Goal: Information Seeking & Learning: Check status

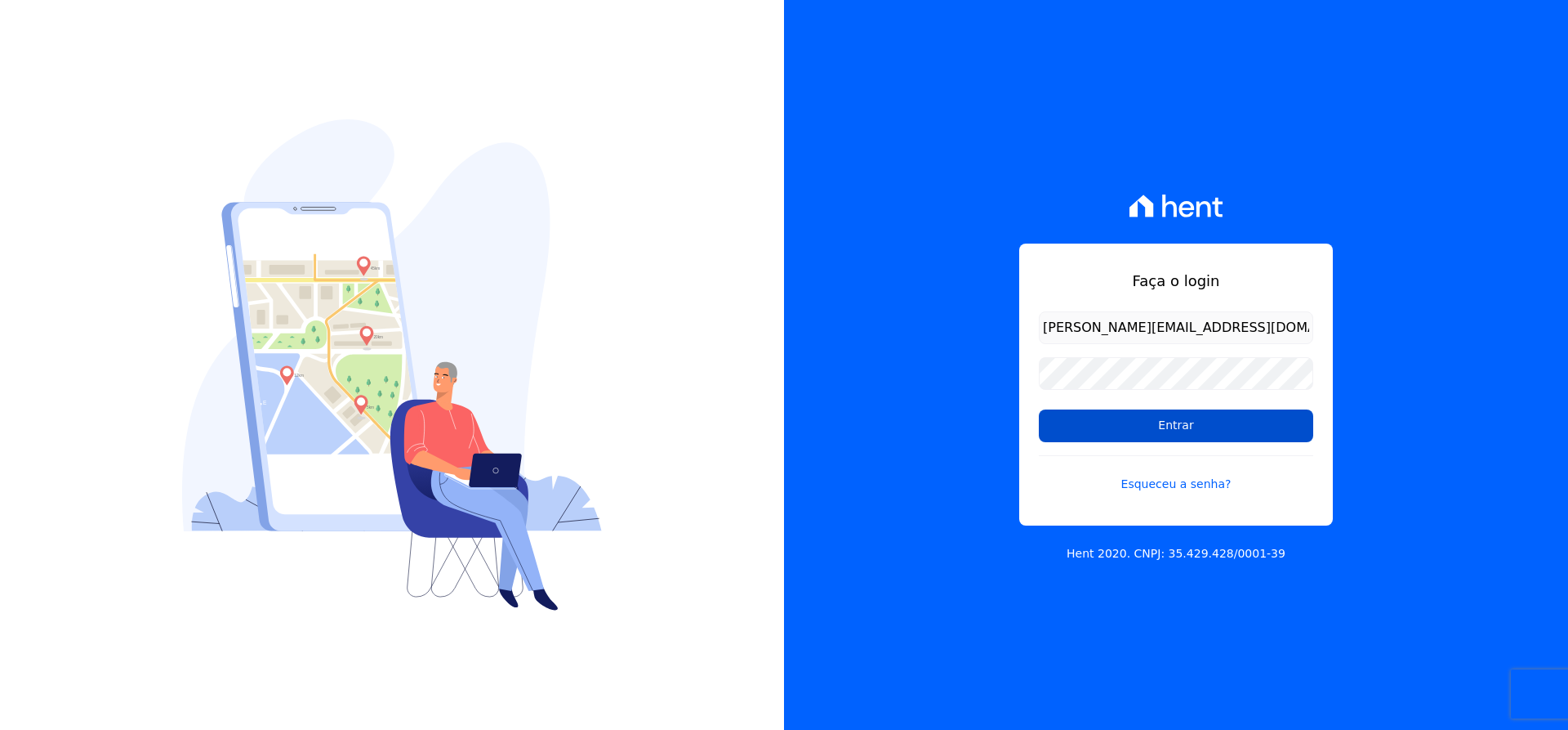
drag, startPoint x: 0, startPoint y: 0, endPoint x: 1173, endPoint y: 424, distance: 1247.3
click at [1173, 424] on input "Entrar" at bounding box center [1176, 425] width 275 height 32
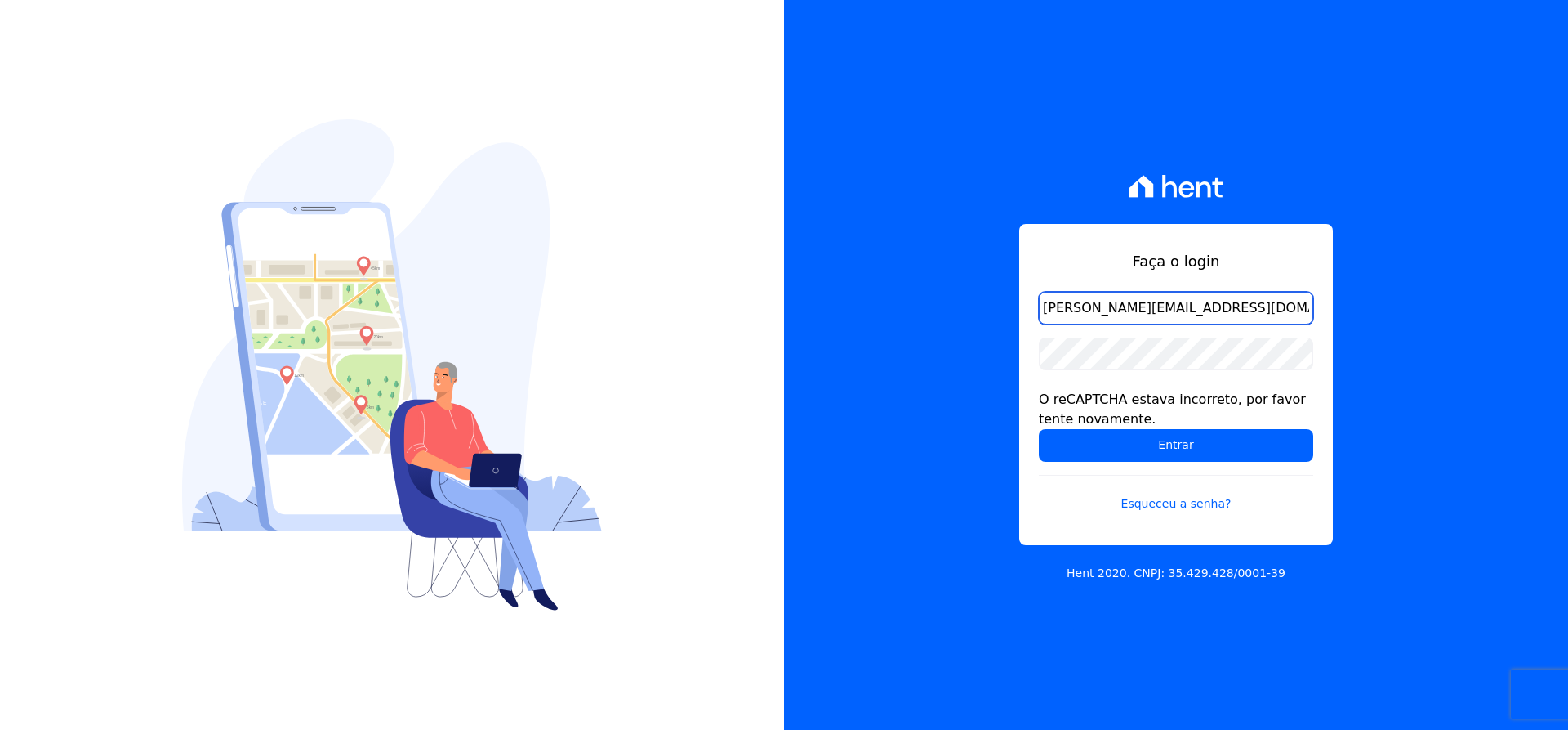
click at [1255, 302] on input "michael@ribeirocervantes.com.br" at bounding box center [1176, 307] width 275 height 32
click at [1038, 429] on input "Entrar" at bounding box center [1176, 444] width 275 height 32
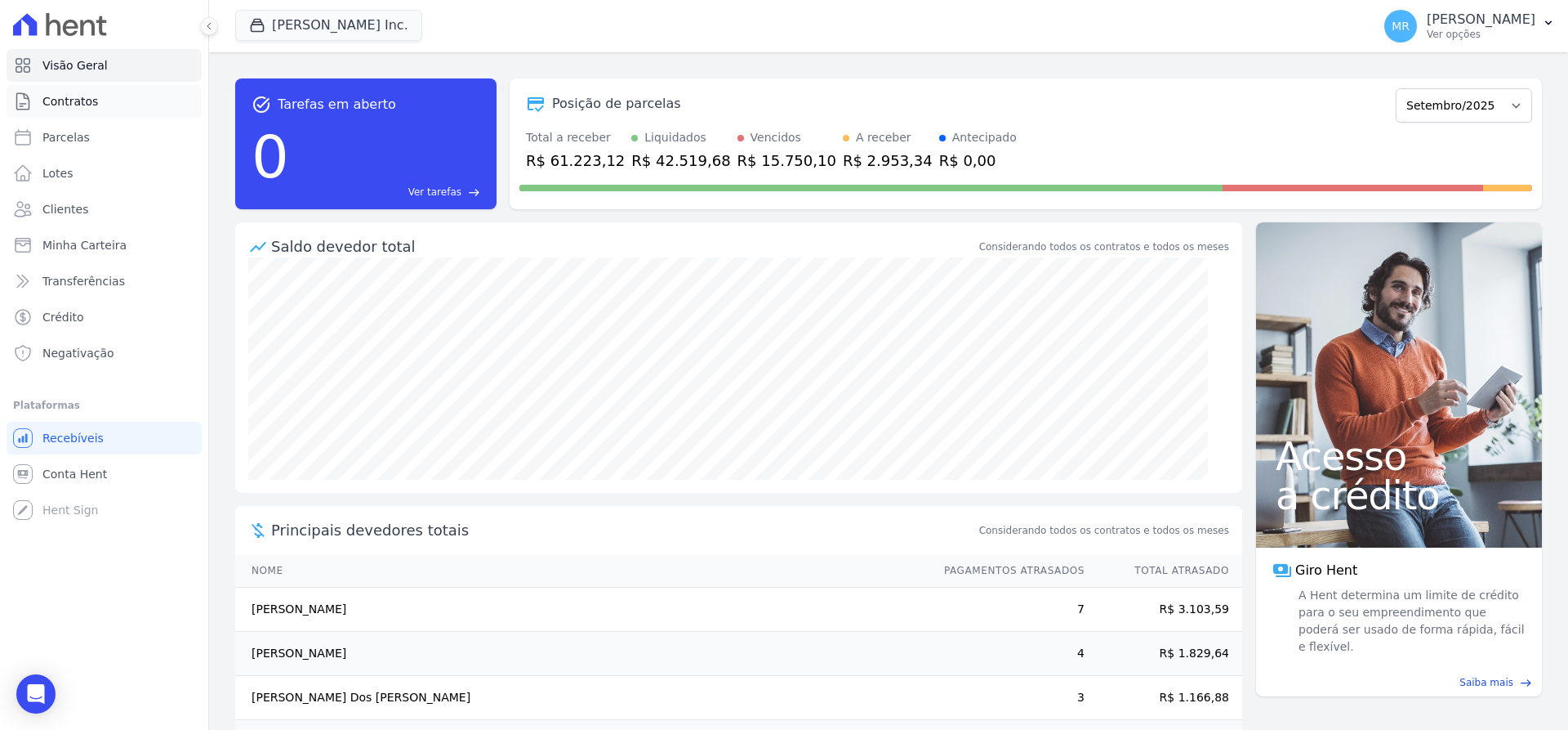
click at [75, 103] on span "Contratos" at bounding box center [70, 101] width 56 height 17
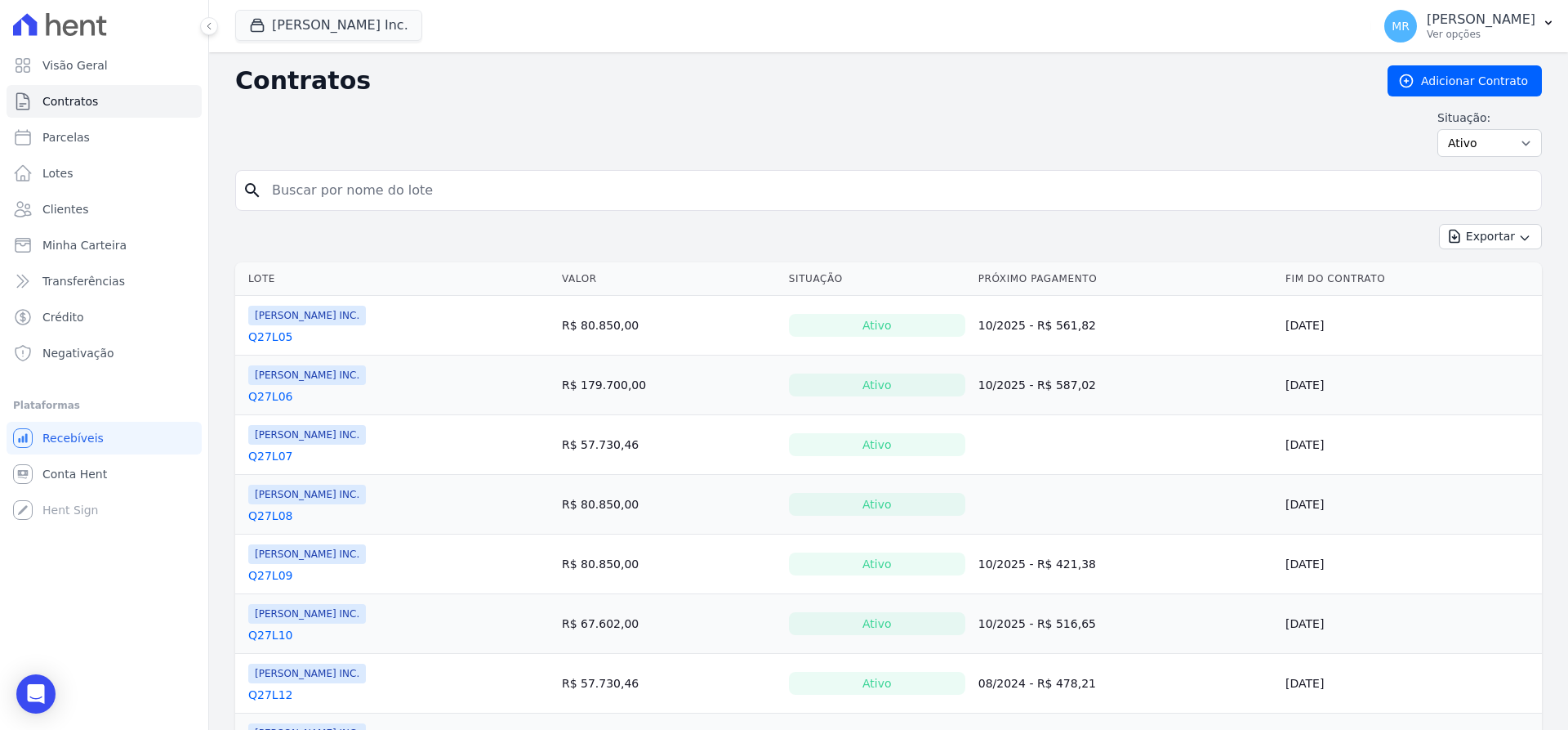
click at [458, 198] on input "search" at bounding box center [898, 189] width 1273 height 32
type input "7"
type input "q27l28"
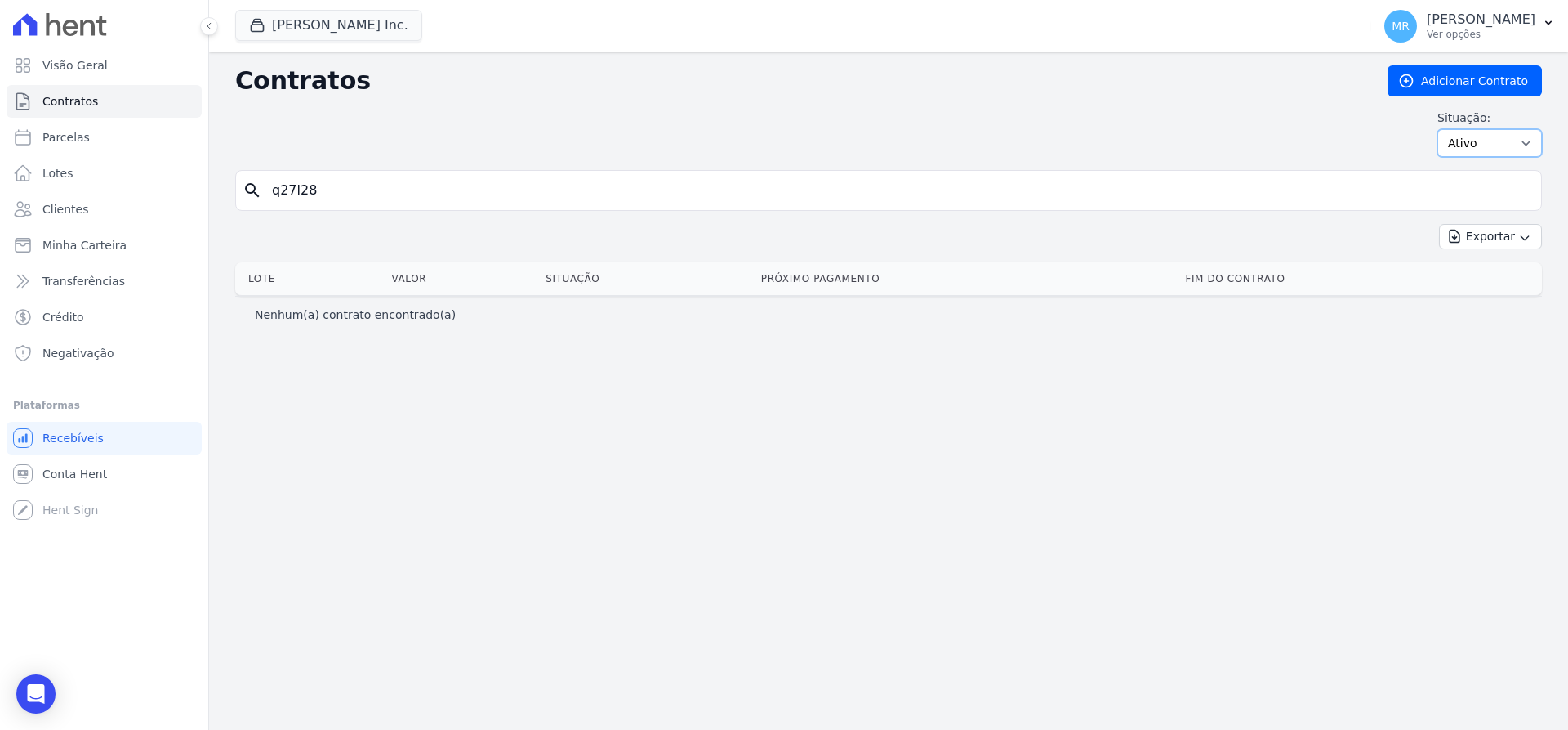
click at [1438, 130] on select "Ativo Todos Pausado Distratado Rascunho Expirado Encerrado" at bounding box center [1490, 143] width 105 height 27
select select "all"
click option "Todos" at bounding box center [0, 0] width 0 height 0
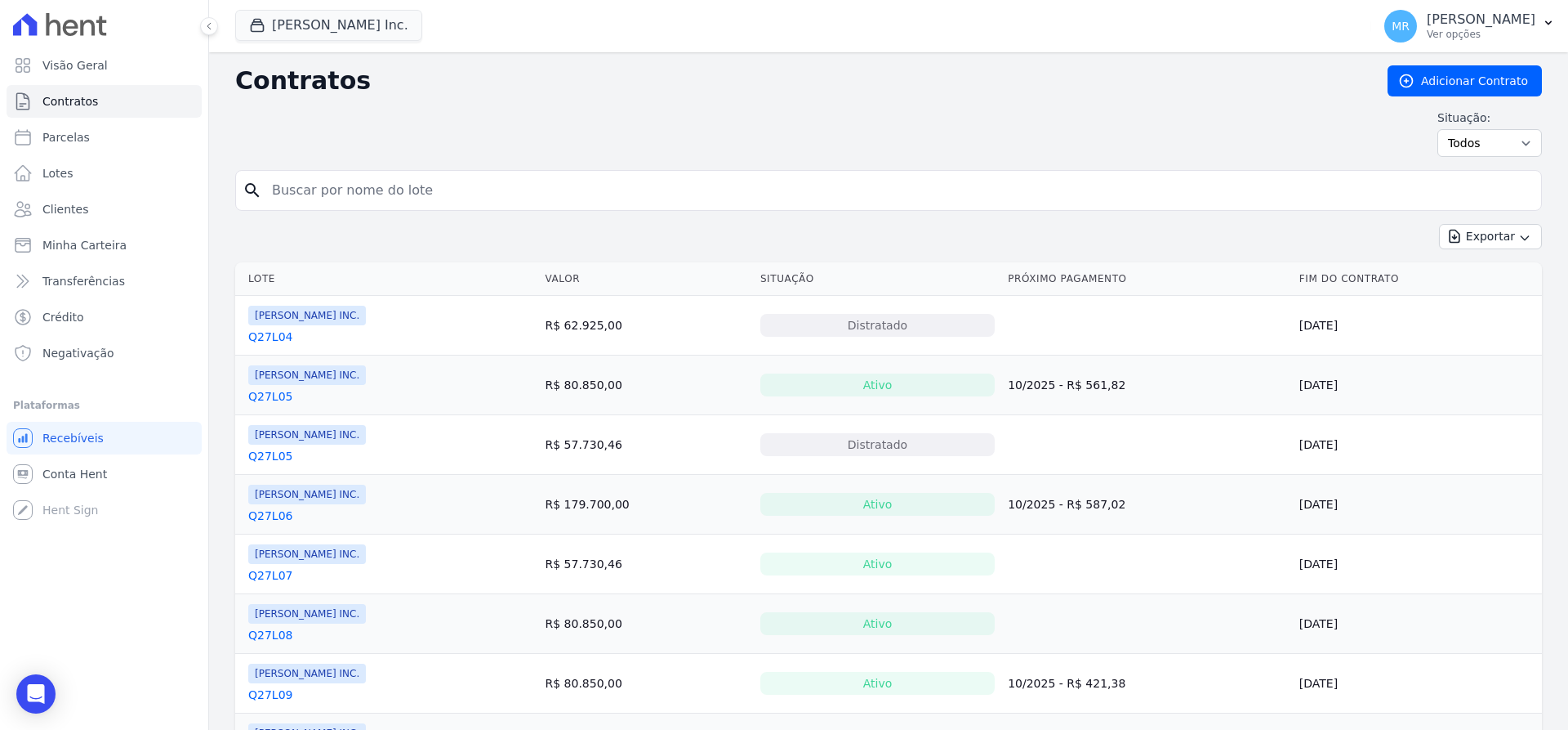
click at [325, 169] on div "Contratos Adicionar Contrato Situação: Ativo Todos Pausado Distratado Rascunho …" at bounding box center [888, 118] width 1307 height 105
click at [340, 208] on div "search" at bounding box center [888, 190] width 1307 height 41
click at [341, 196] on input "search" at bounding box center [898, 189] width 1273 height 32
type input "q27l28"
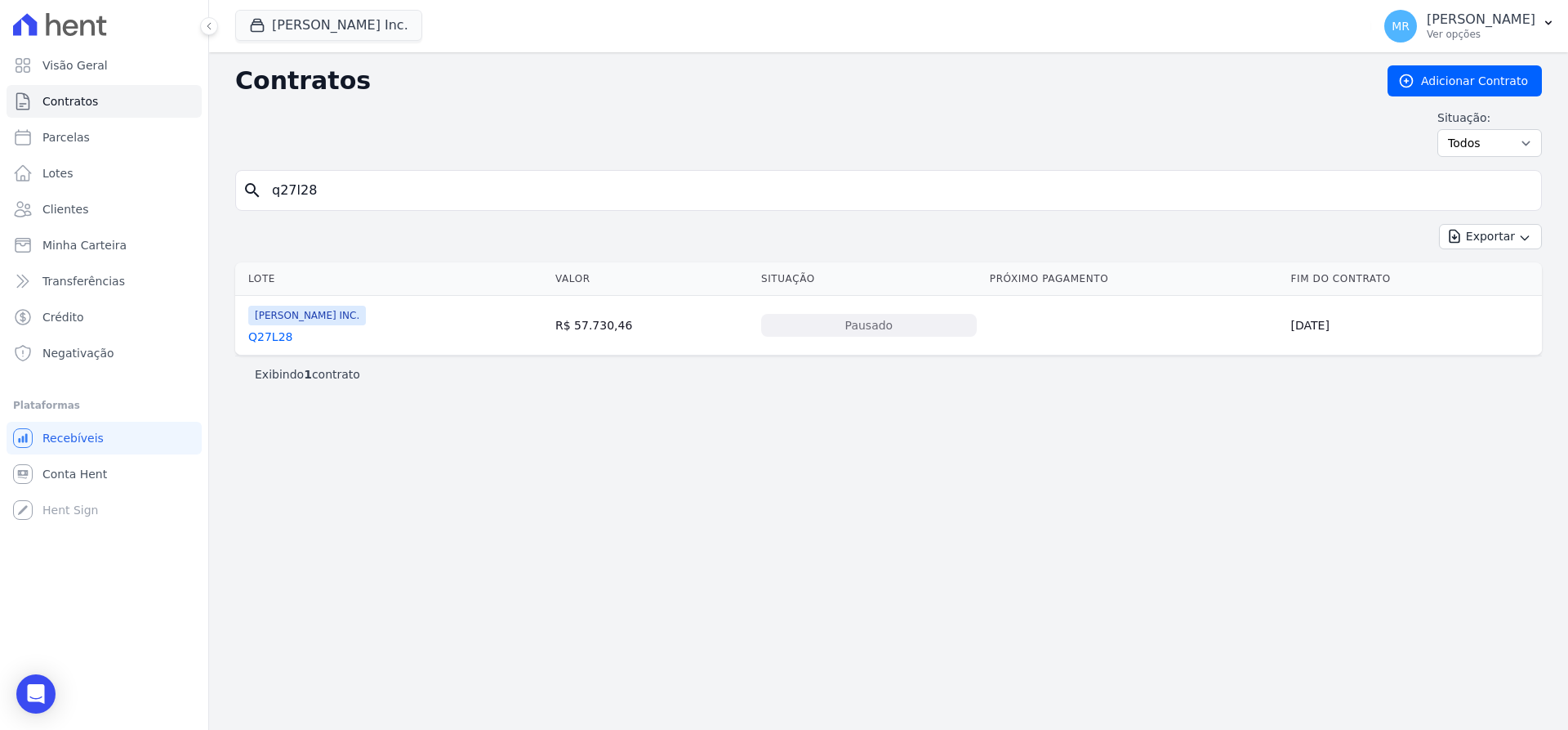
click at [278, 340] on link "Q27L28" at bounding box center [270, 337] width 44 height 17
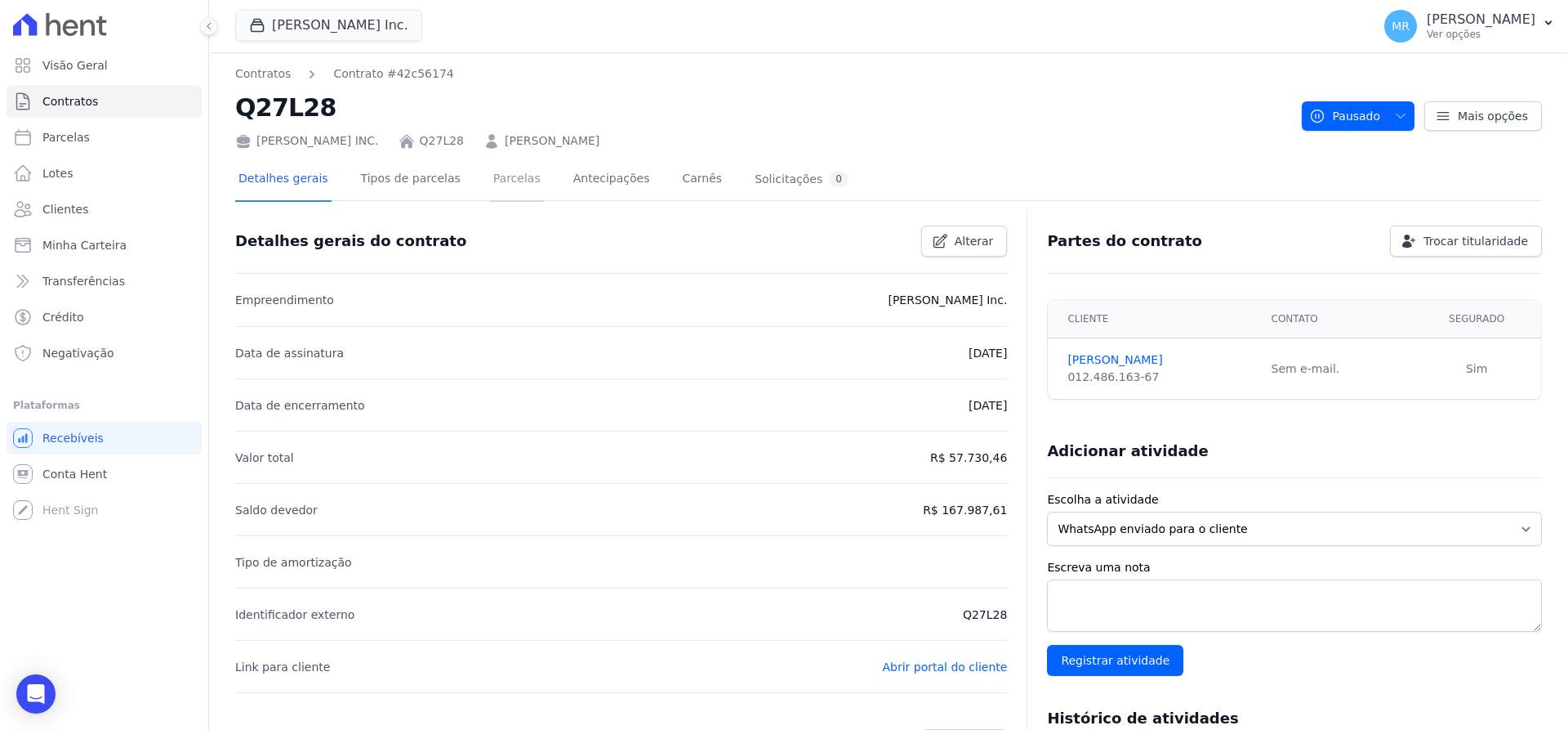
click at [492, 180] on link "Parcelas" at bounding box center [517, 181] width 54 height 43
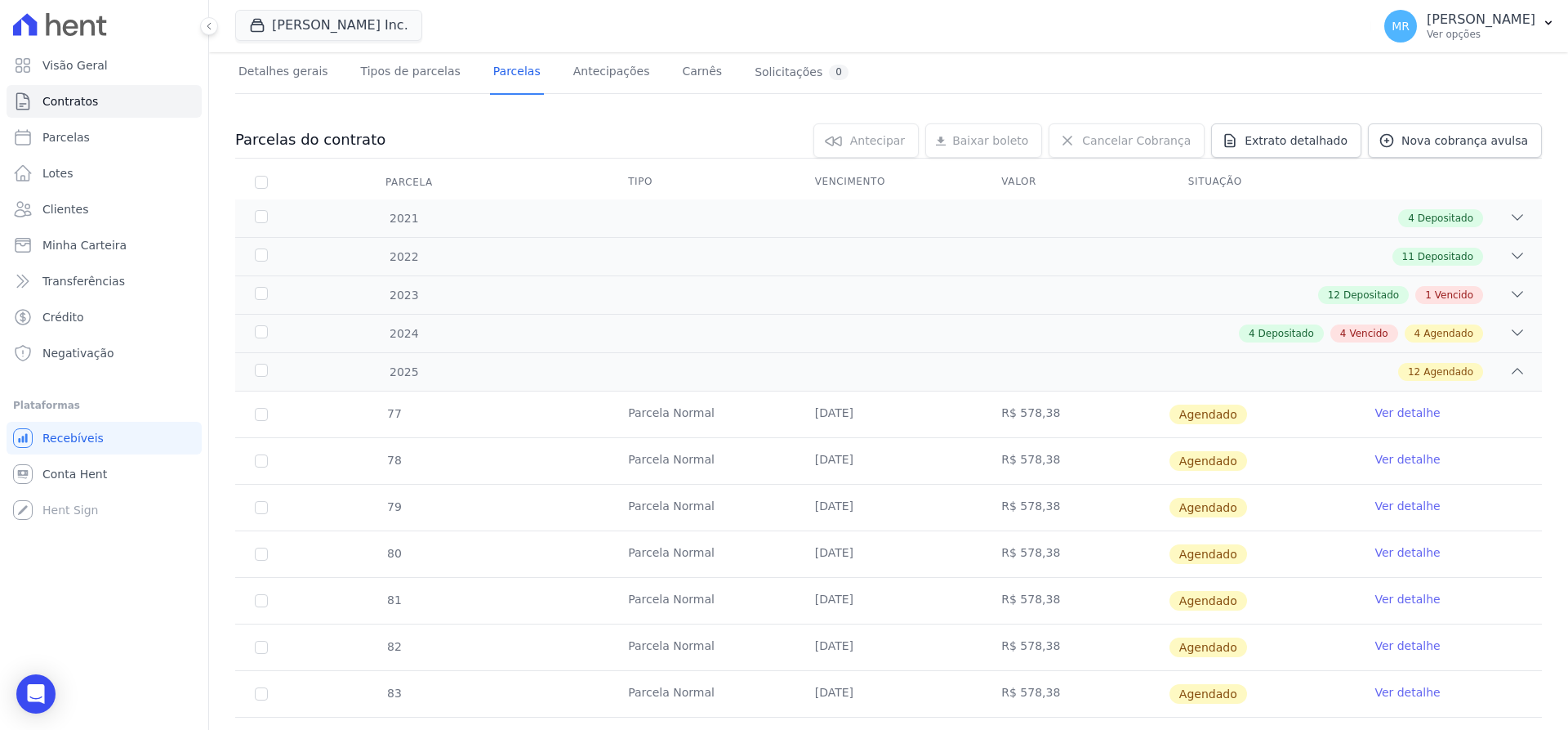
scroll to position [100, 0]
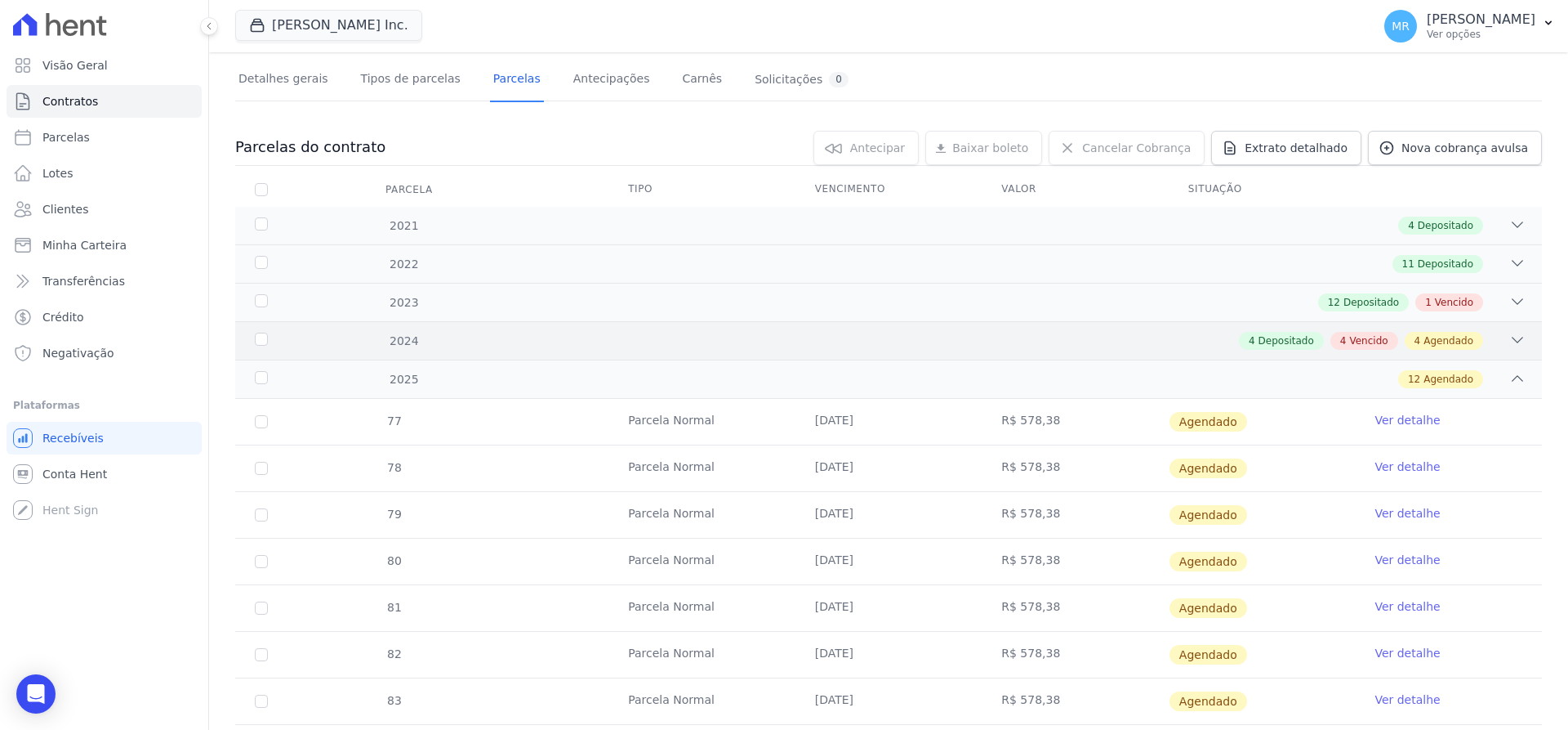
click at [1447, 344] on span "Agendado" at bounding box center [1448, 340] width 50 height 15
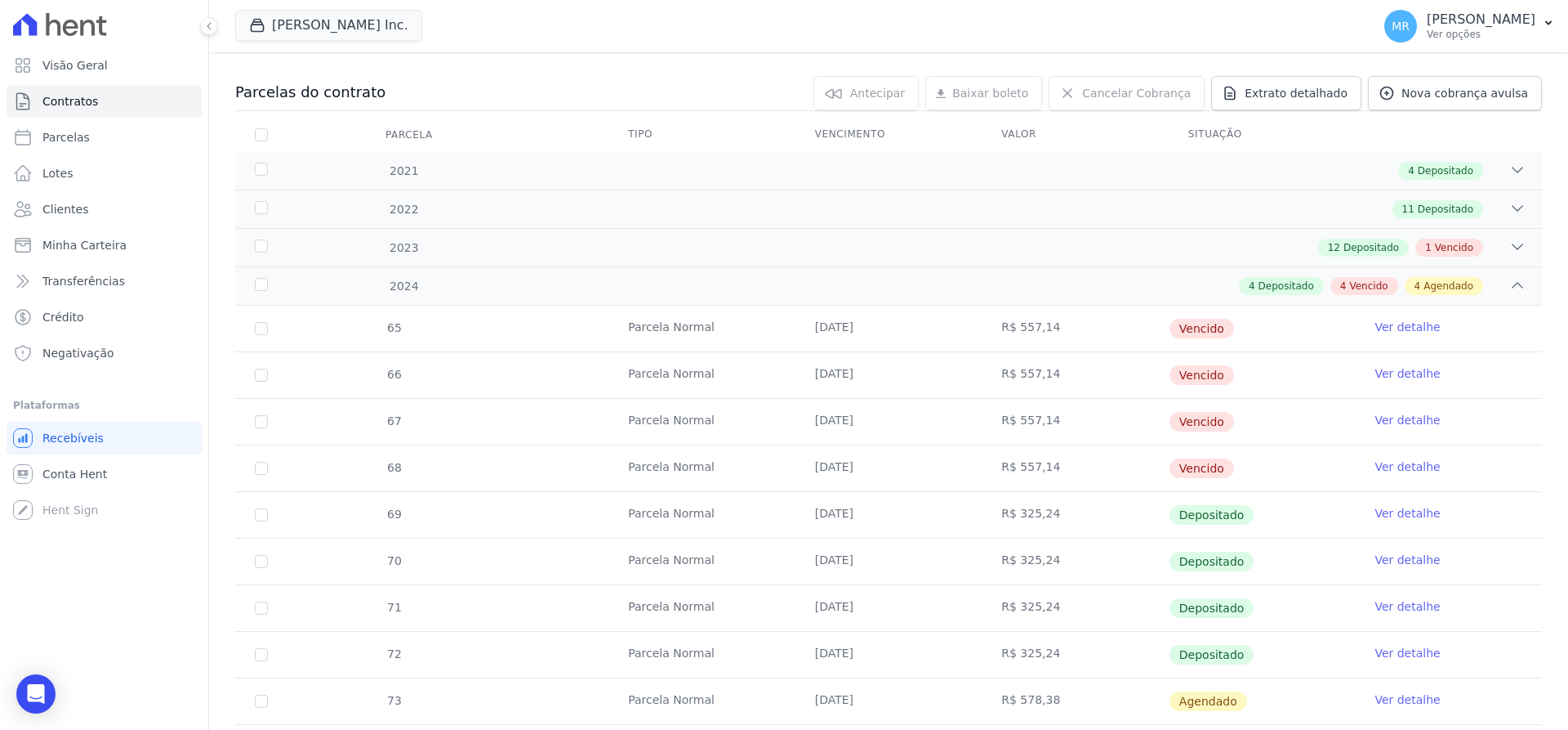
scroll to position [160, 0]
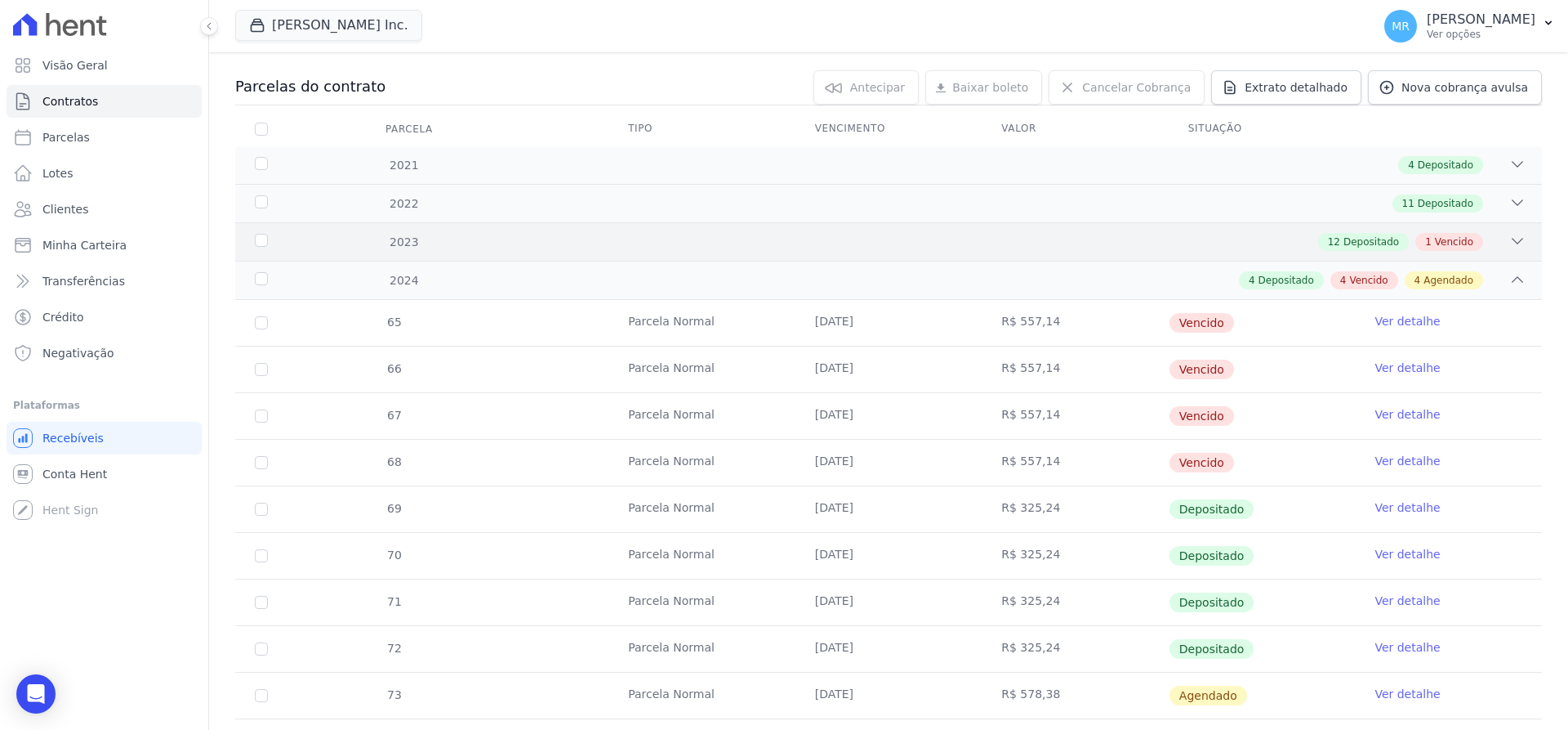
click at [1512, 238] on icon at bounding box center [1517, 240] width 11 height 5
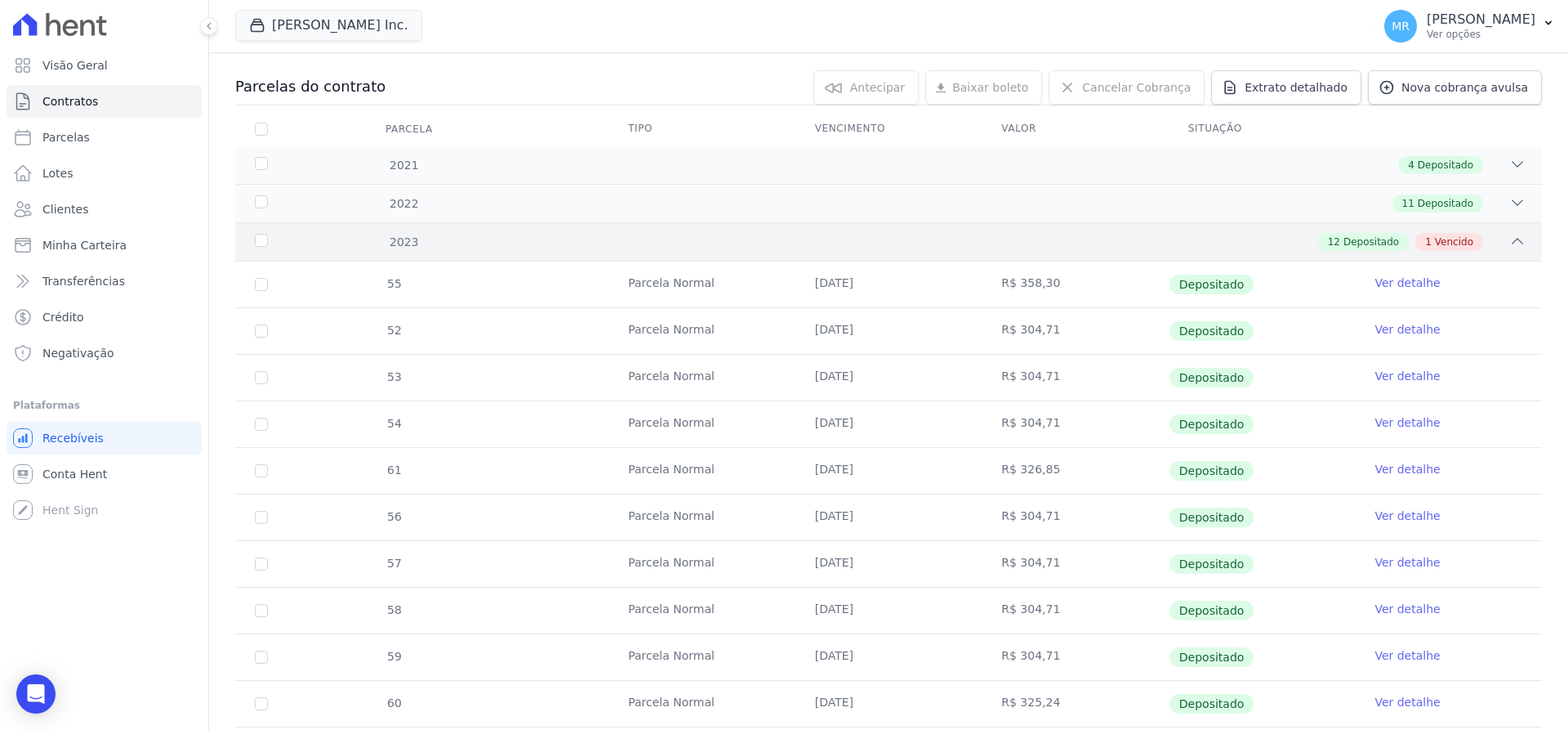
click at [1509, 238] on icon at bounding box center [1517, 240] width 17 height 17
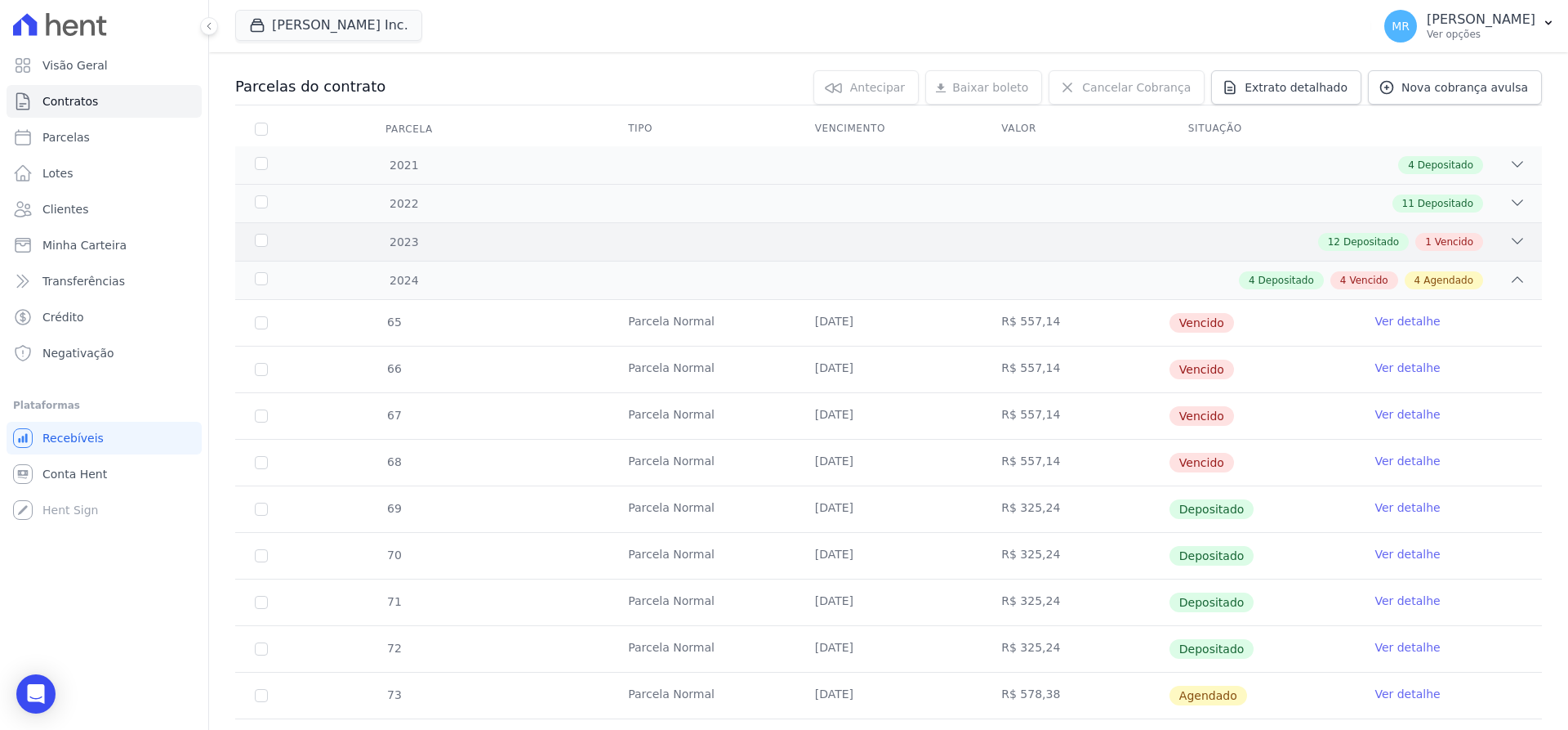
click at [1435, 238] on span "Vencido" at bounding box center [1453, 241] width 38 height 15
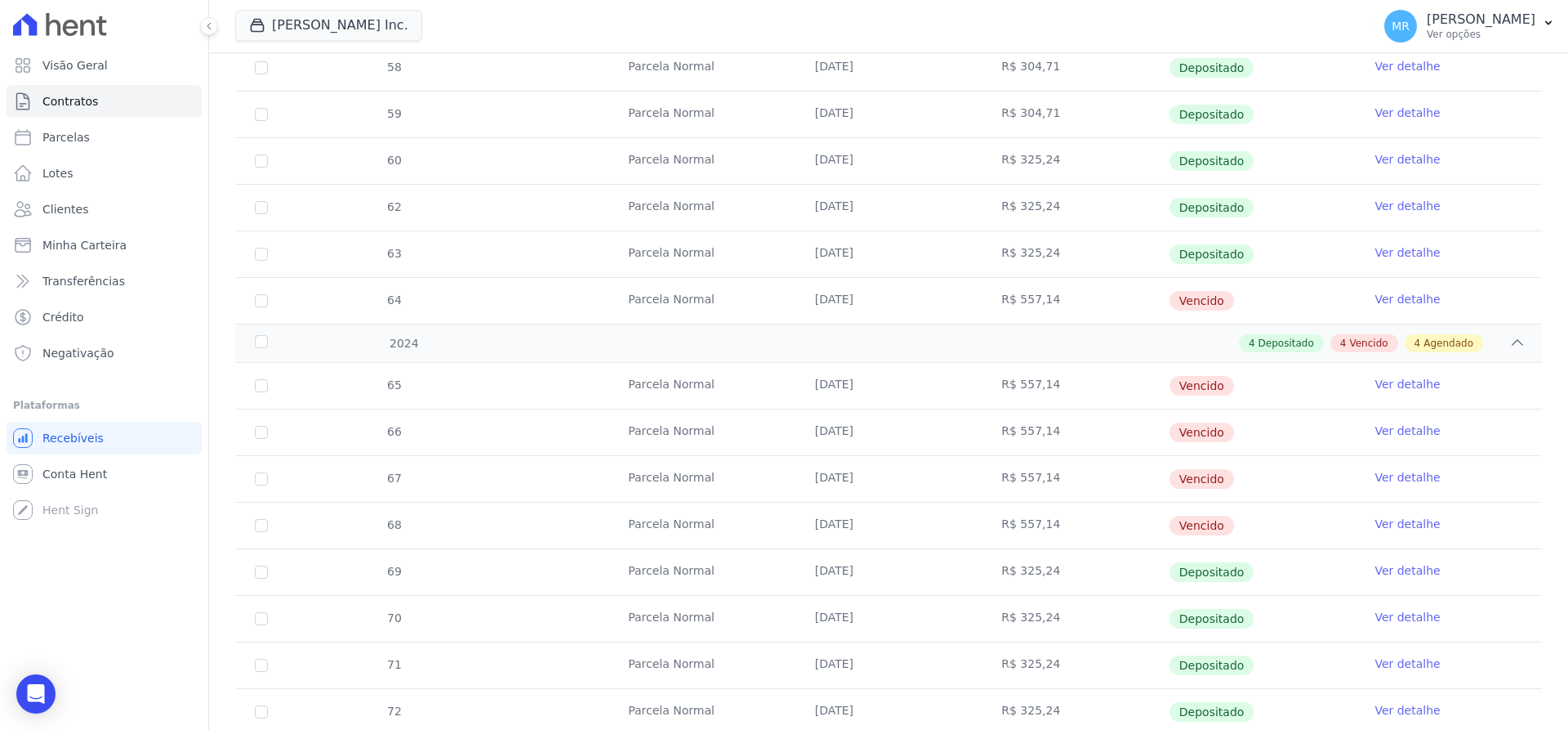
scroll to position [806, 0]
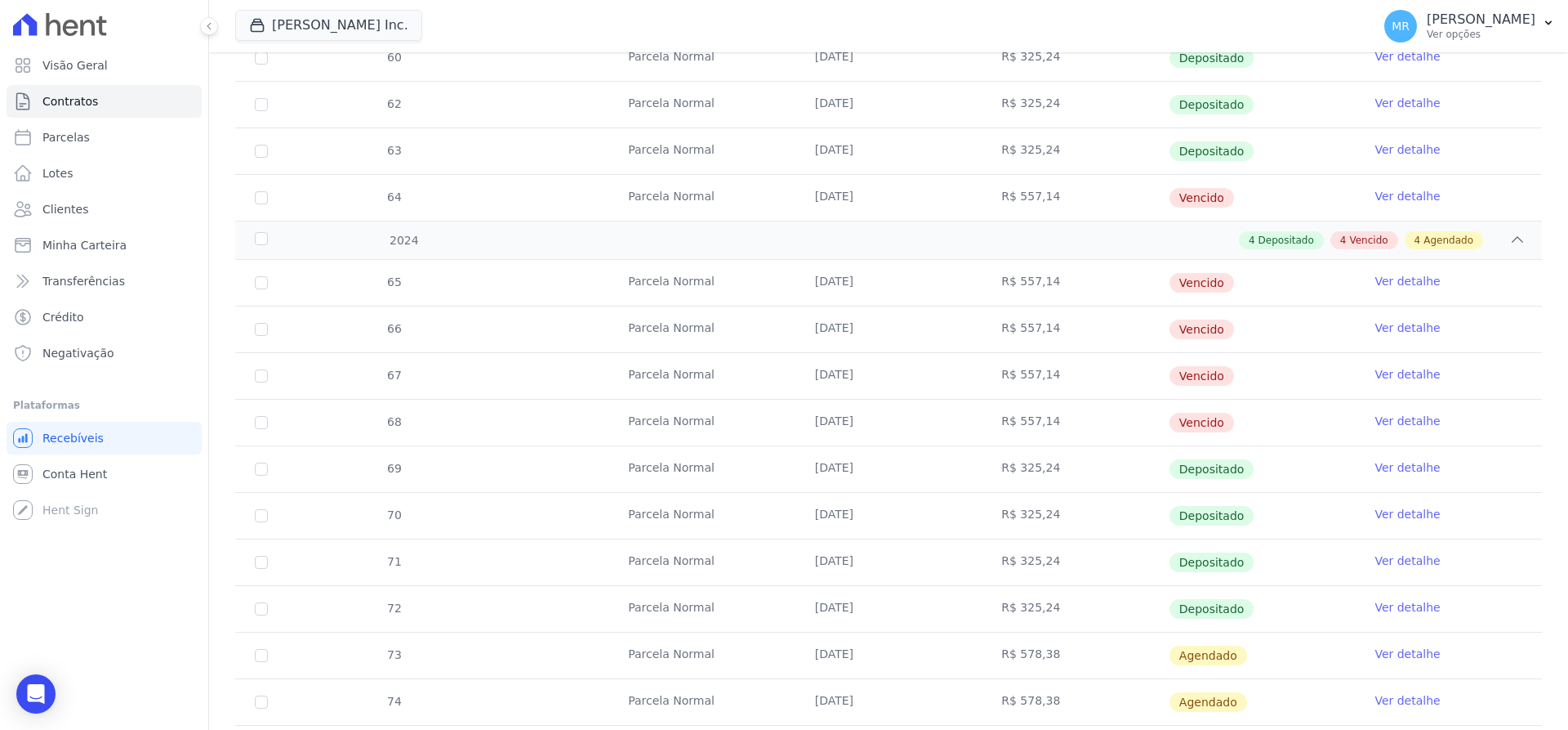
drag, startPoint x: 819, startPoint y: 467, endPoint x: 859, endPoint y: 476, distance: 41.0
click at [859, 476] on td "25/05/2024" at bounding box center [888, 469] width 187 height 46
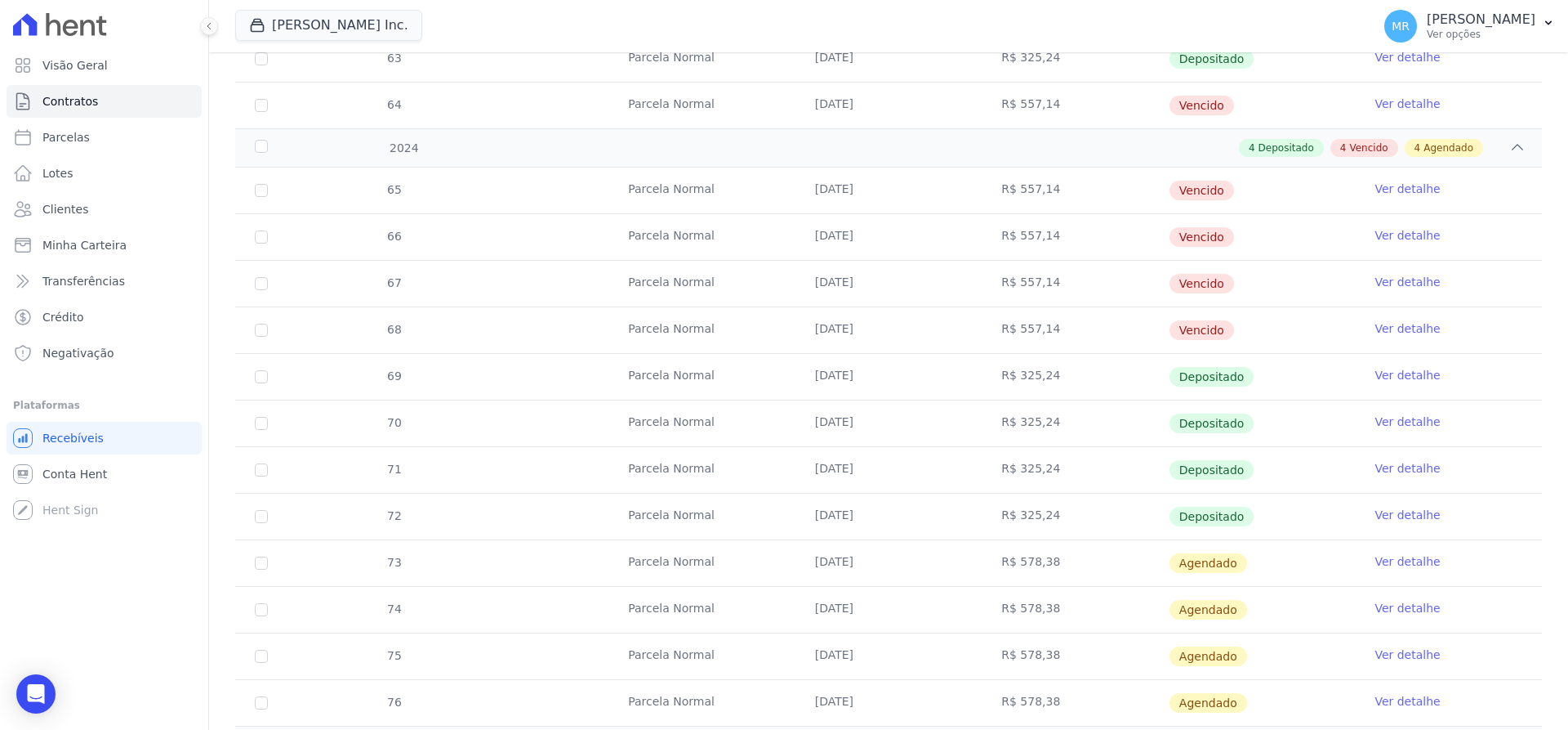
scroll to position [859, 0]
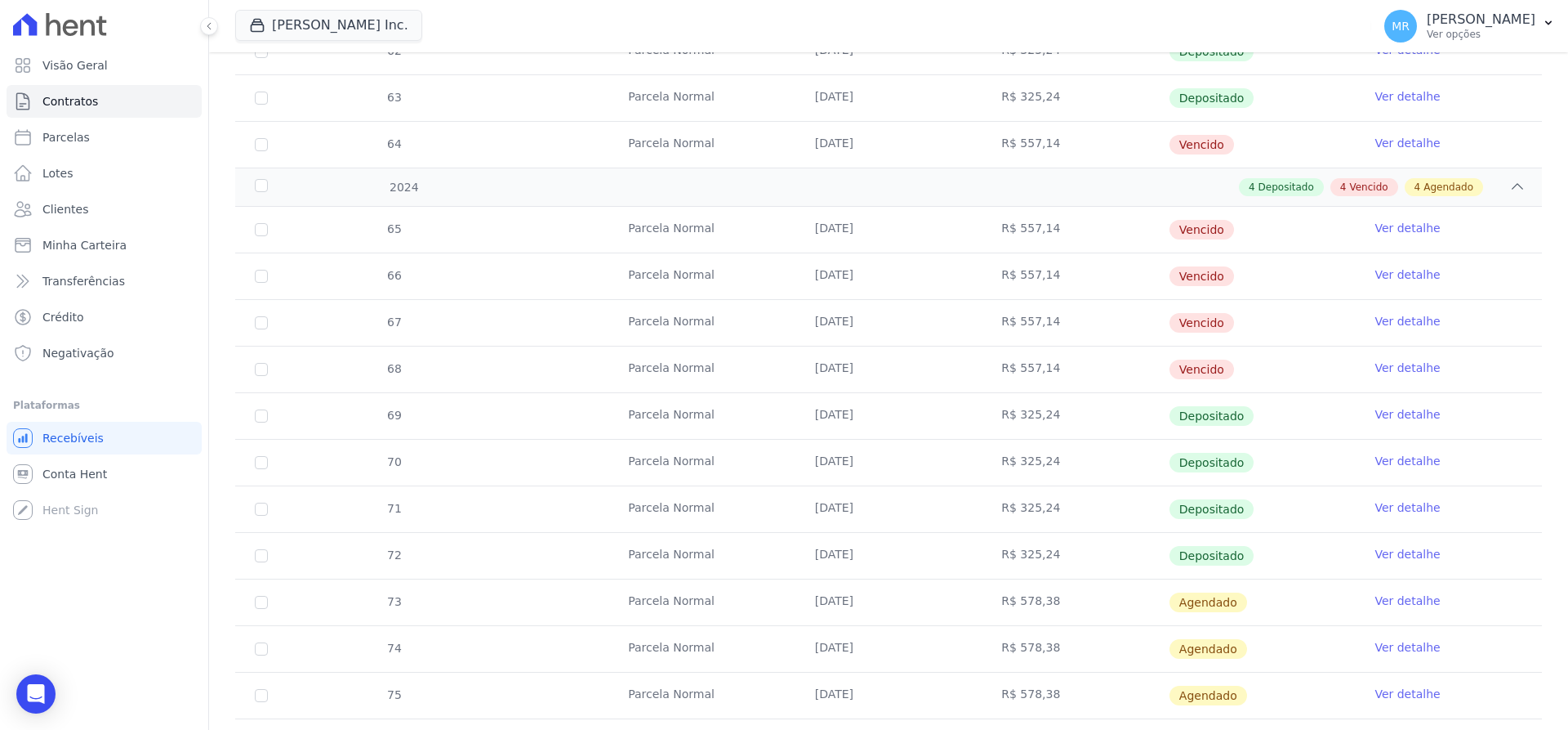
drag, startPoint x: 999, startPoint y: 408, endPoint x: 1037, endPoint y: 409, distance: 38.0
click at [1037, 409] on td "R$ 325,24" at bounding box center [1075, 416] width 187 height 46
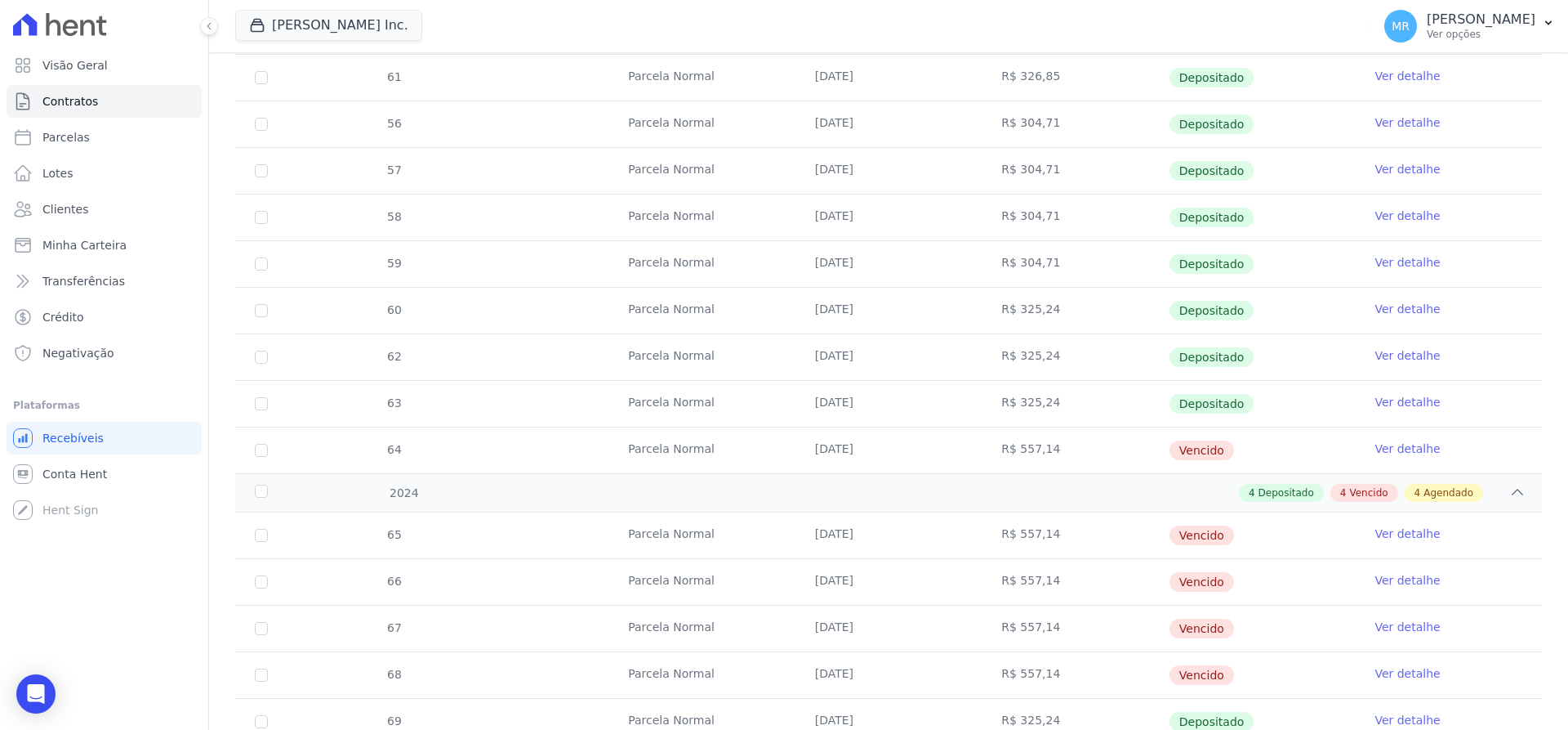
scroll to position [560, 0]
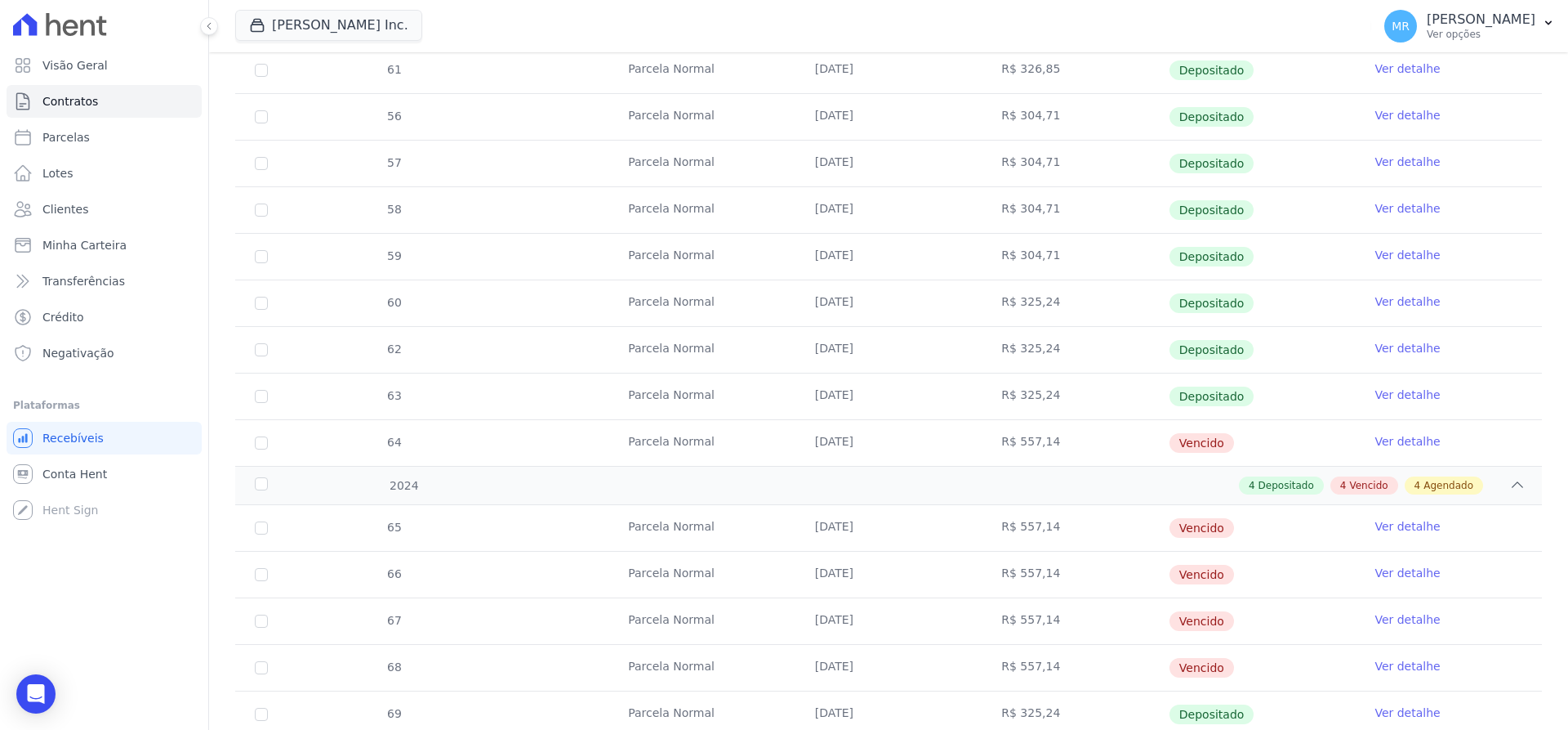
drag, startPoint x: 1005, startPoint y: 308, endPoint x: 1058, endPoint y: 305, distance: 53.1
click at [1058, 305] on td "R$ 325,24" at bounding box center [1075, 303] width 187 height 46
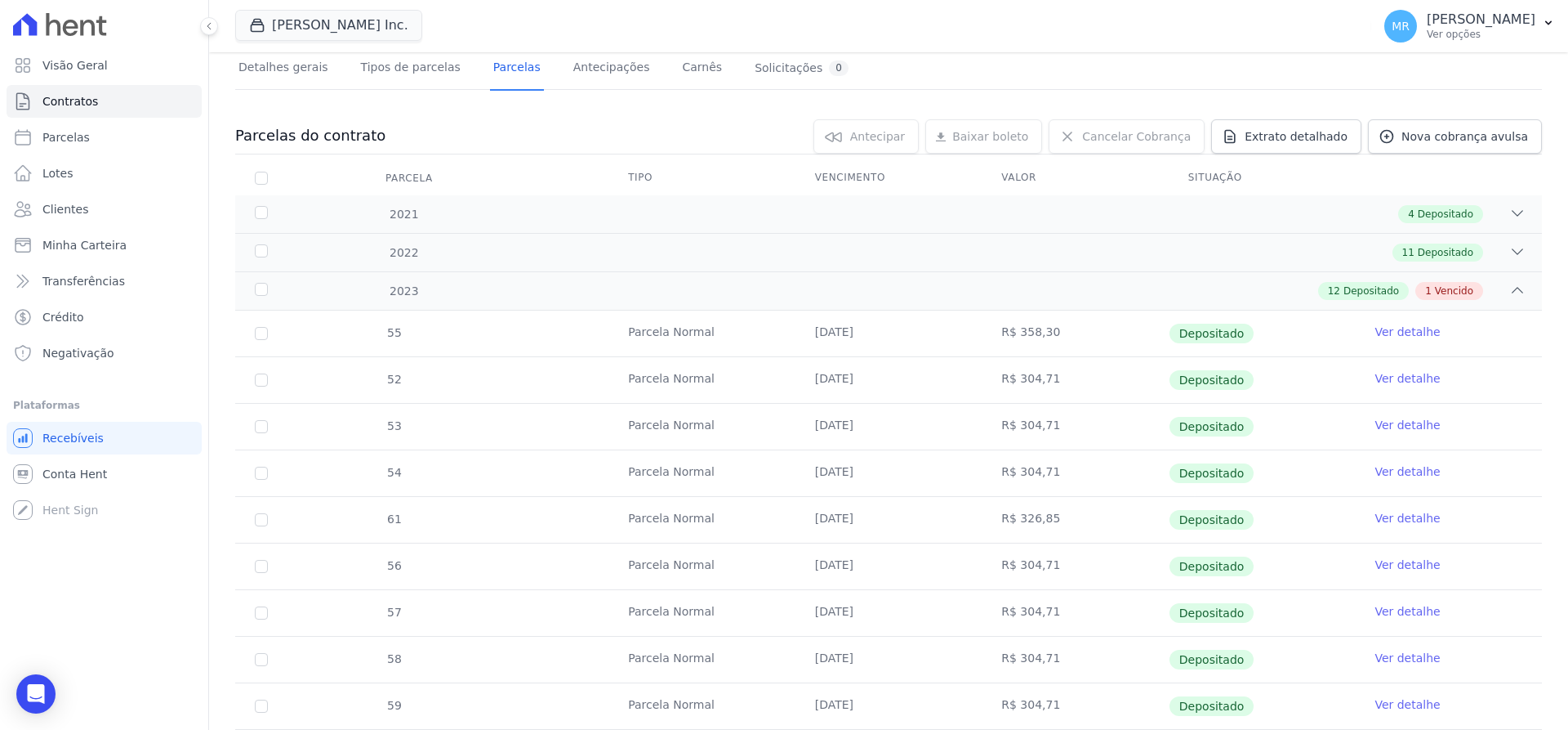
scroll to position [0, 0]
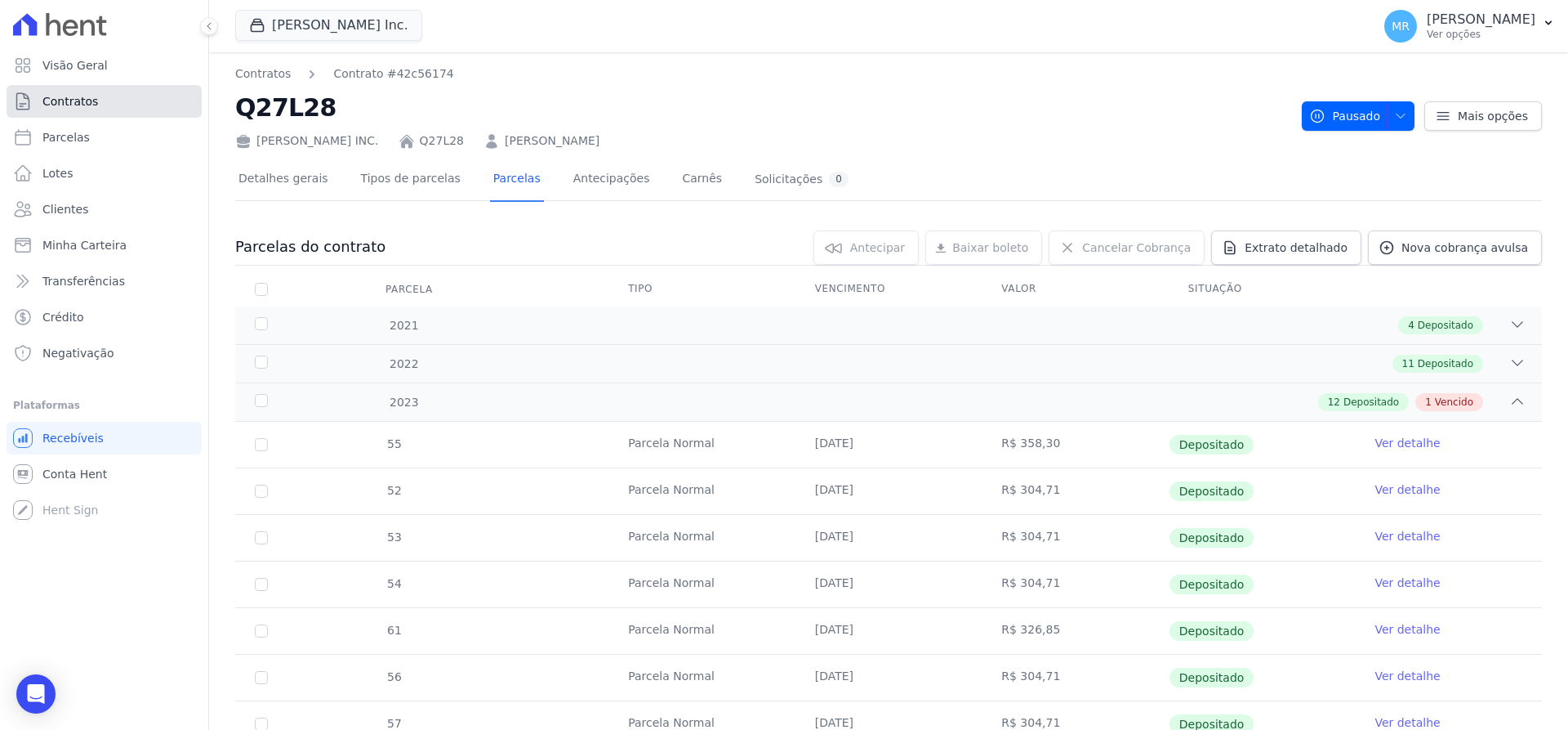
click at [84, 108] on span "Contratos" at bounding box center [70, 101] width 56 height 17
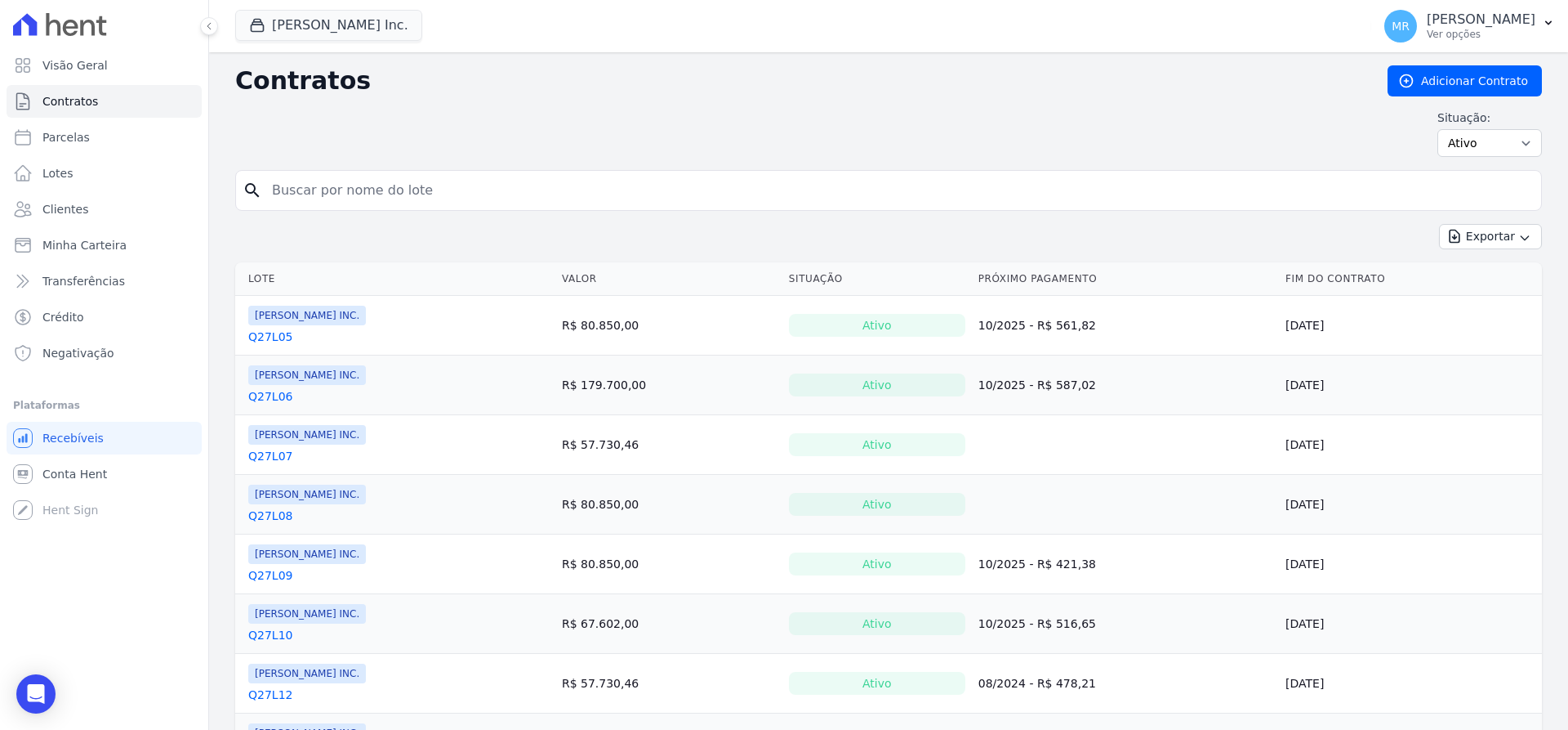
click at [315, 198] on input "search" at bounding box center [898, 189] width 1273 height 32
type input "juliano"
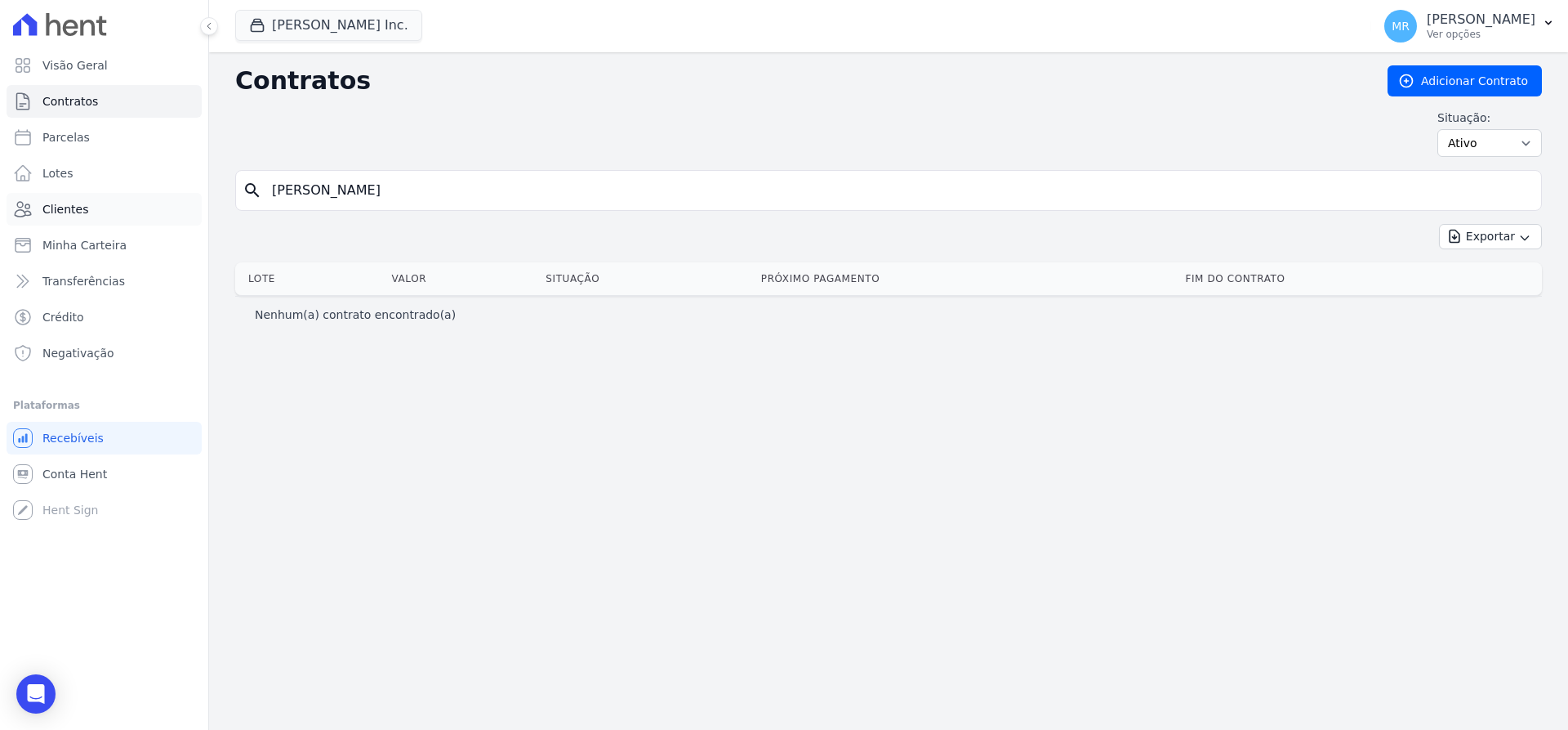
click at [77, 223] on link "Clientes" at bounding box center [104, 209] width 195 height 32
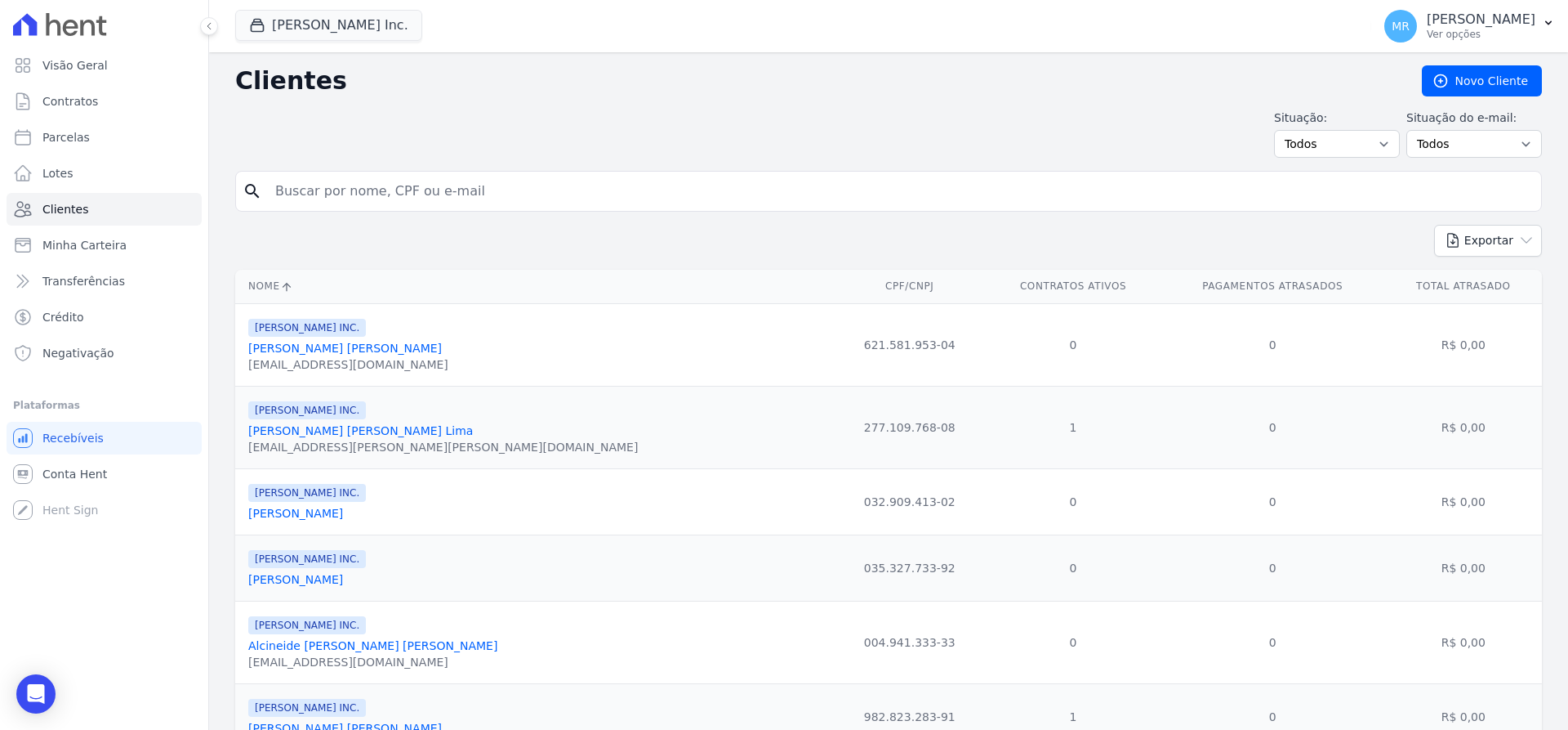
click at [400, 202] on input "search" at bounding box center [900, 190] width 1269 height 32
type input "juliano3"
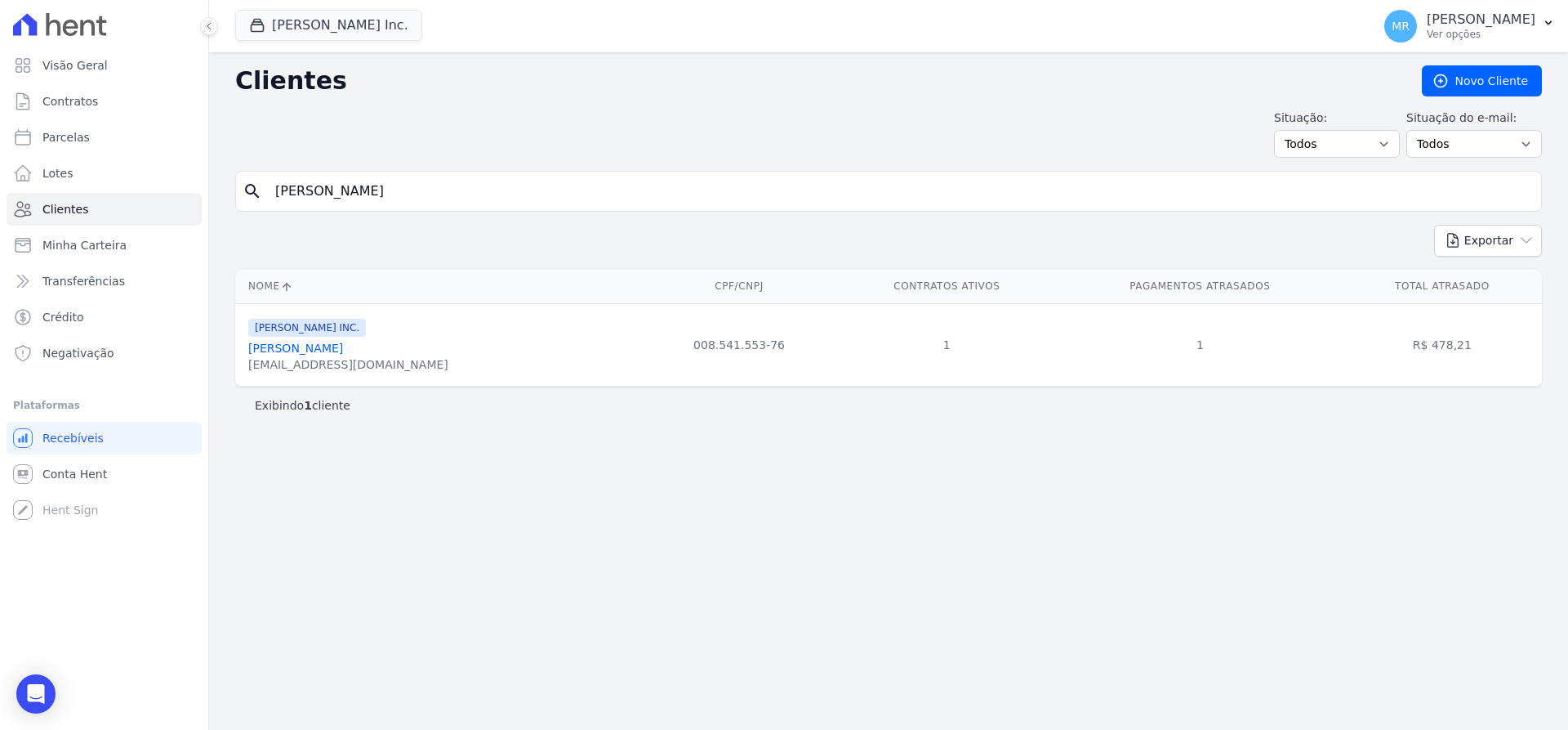
click at [343, 349] on link "Juliano Antunes Da Silva" at bounding box center [295, 347] width 95 height 13
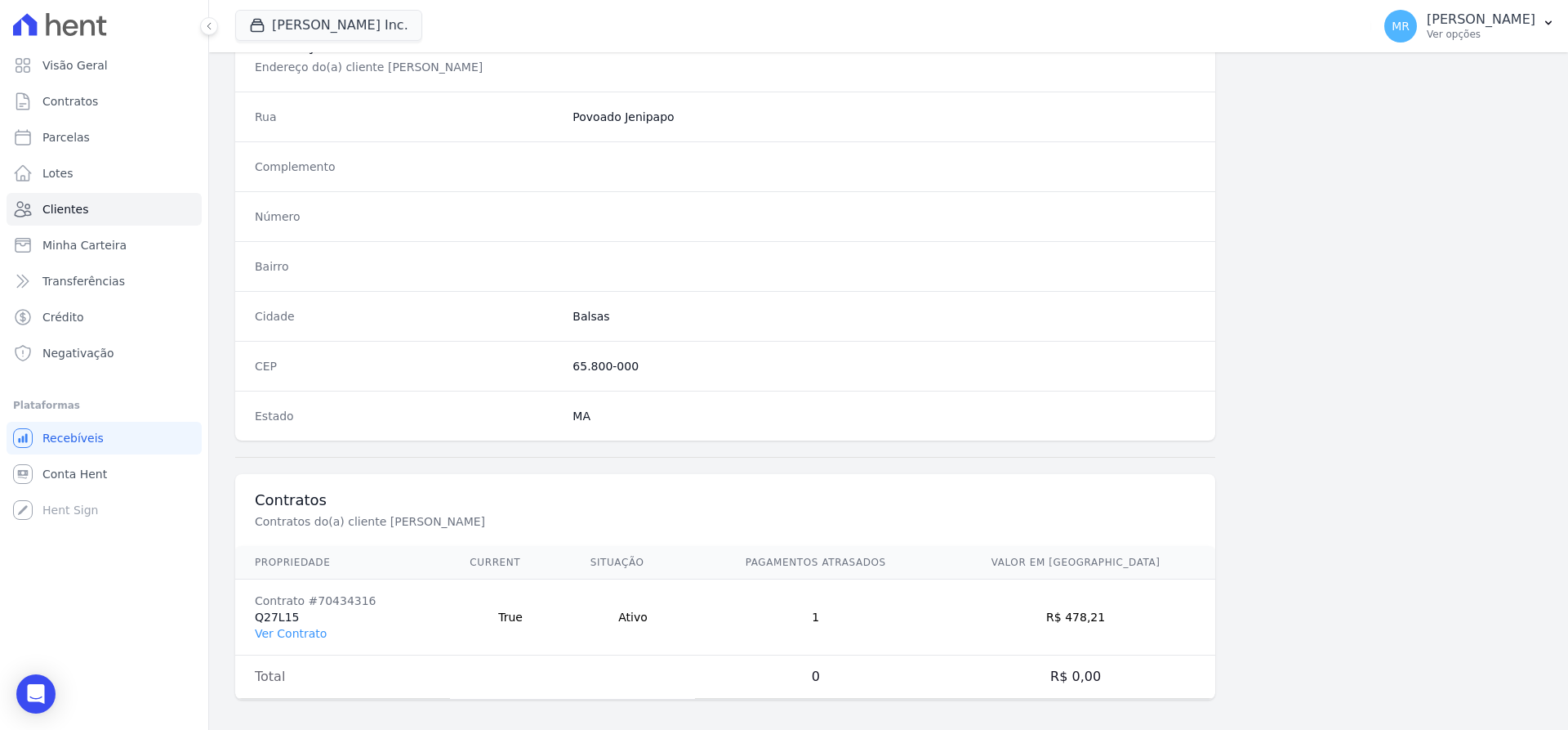
scroll to position [800, 0]
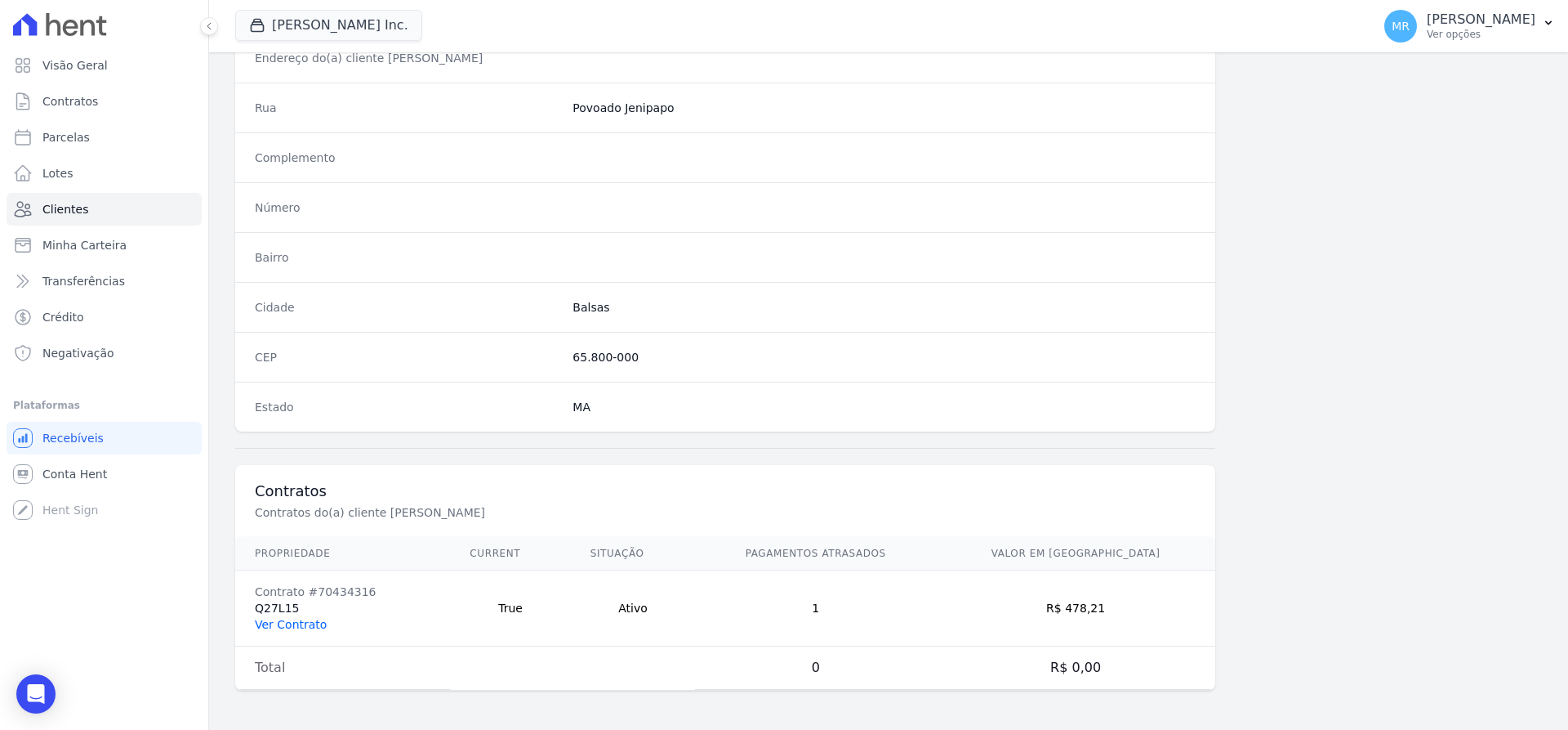
click at [298, 626] on link "Ver Contrato" at bounding box center [290, 624] width 72 height 13
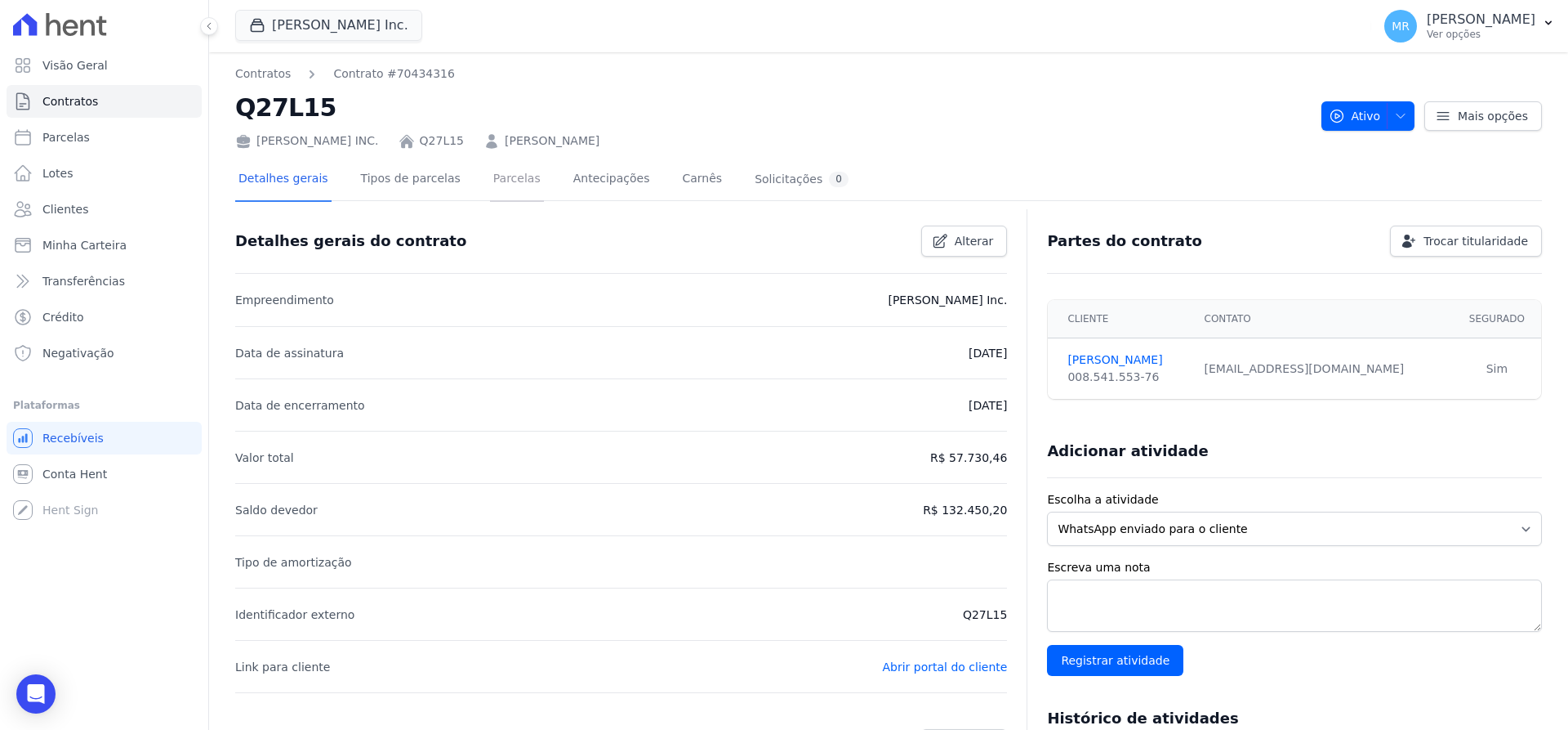
click at [490, 182] on link "Parcelas" at bounding box center [517, 181] width 54 height 43
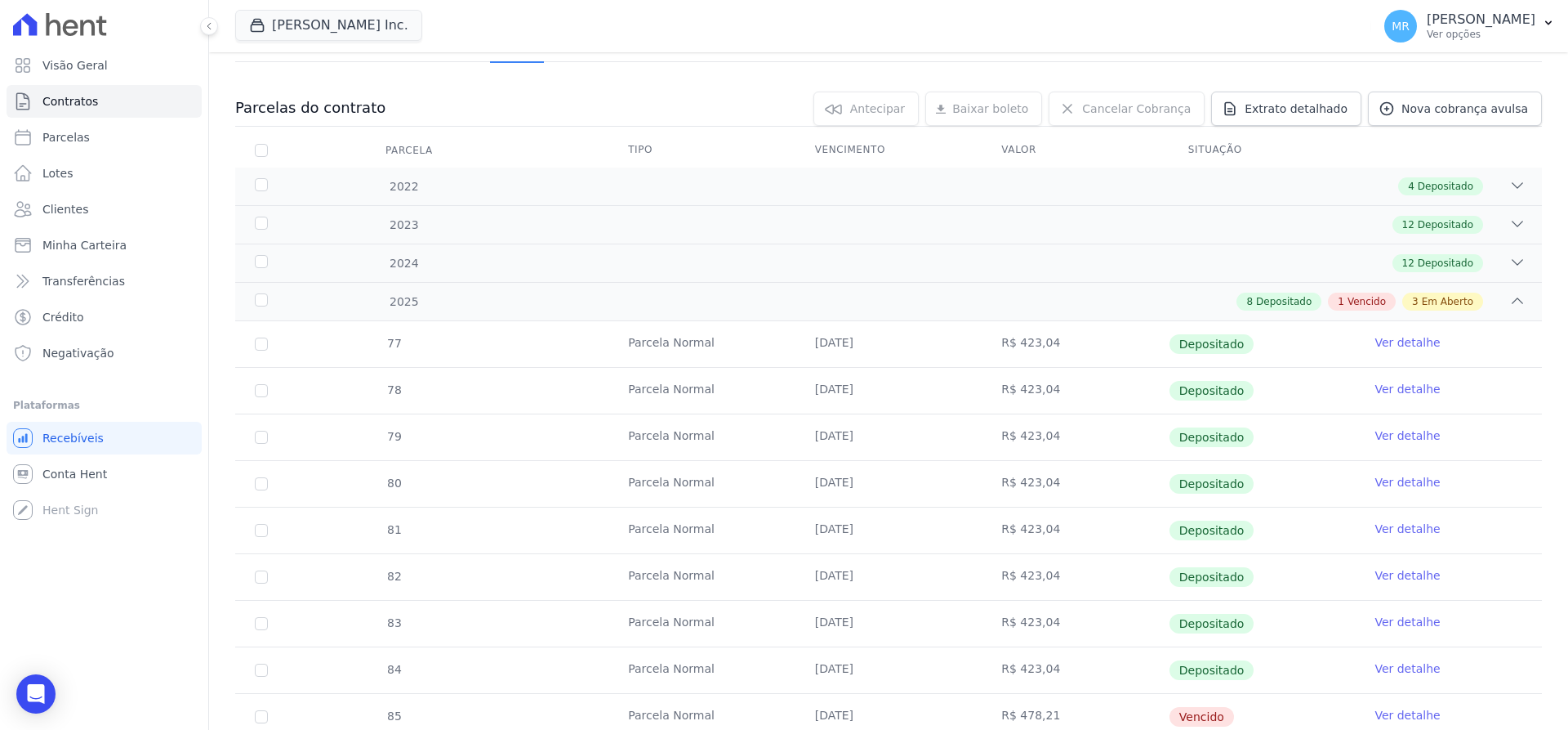
scroll to position [103, 0]
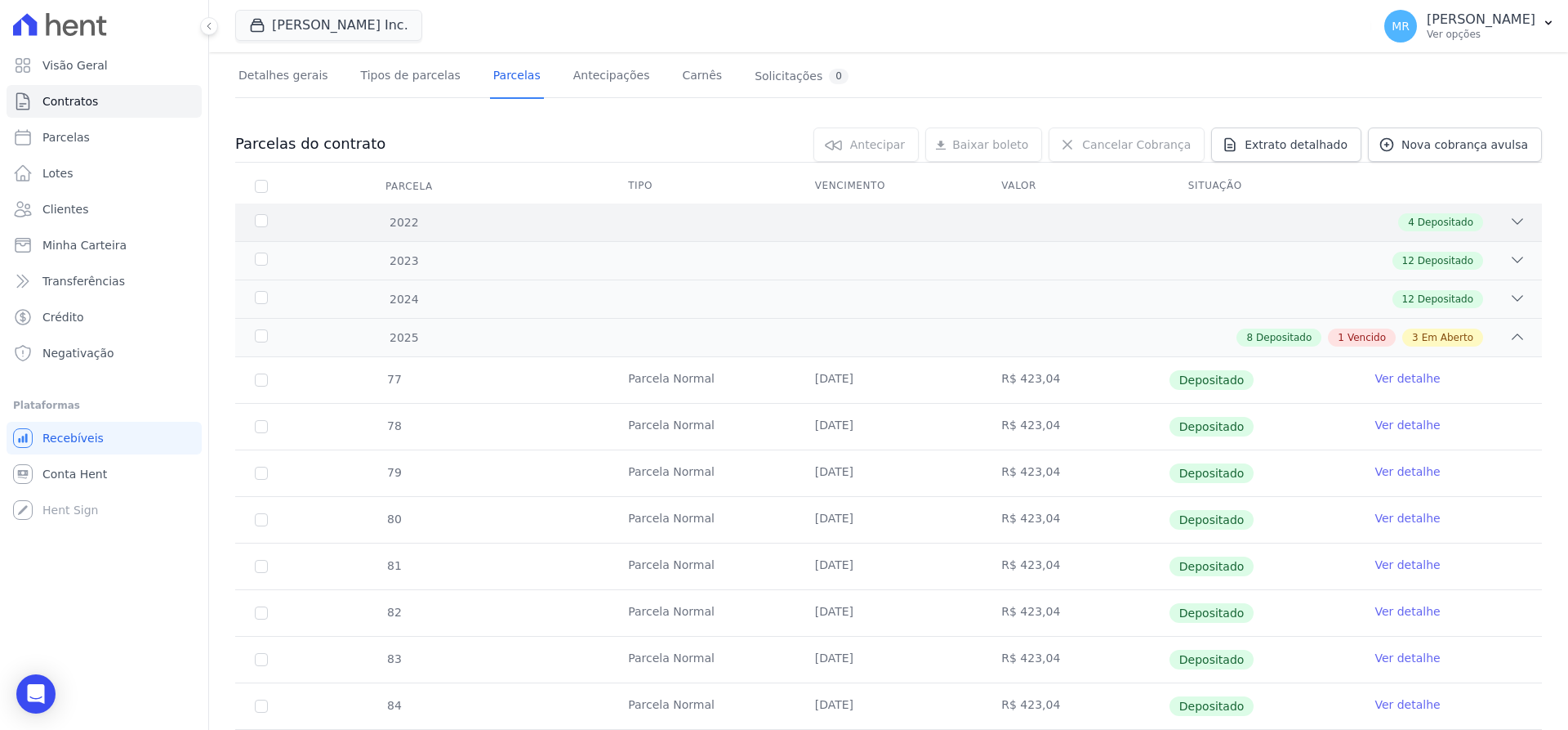
click at [1420, 233] on div "2022 4 Depositado" at bounding box center [888, 222] width 1307 height 37
